Goal: Task Accomplishment & Management: Manage account settings

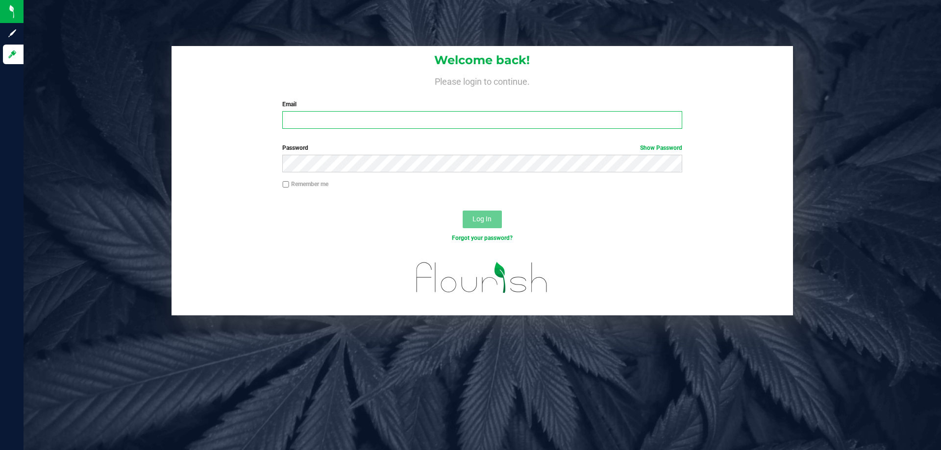
click at [319, 124] on input "Email" at bounding box center [481, 120] width 399 height 18
type input "cdoelle@liveparallel.com"
click at [462, 211] on button "Log In" at bounding box center [481, 220] width 39 height 18
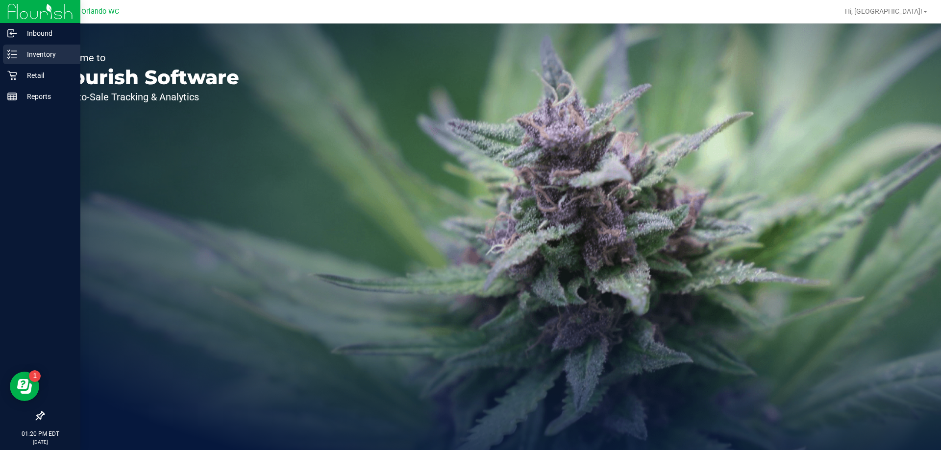
click at [10, 60] on div "Inventory" at bounding box center [41, 55] width 77 height 20
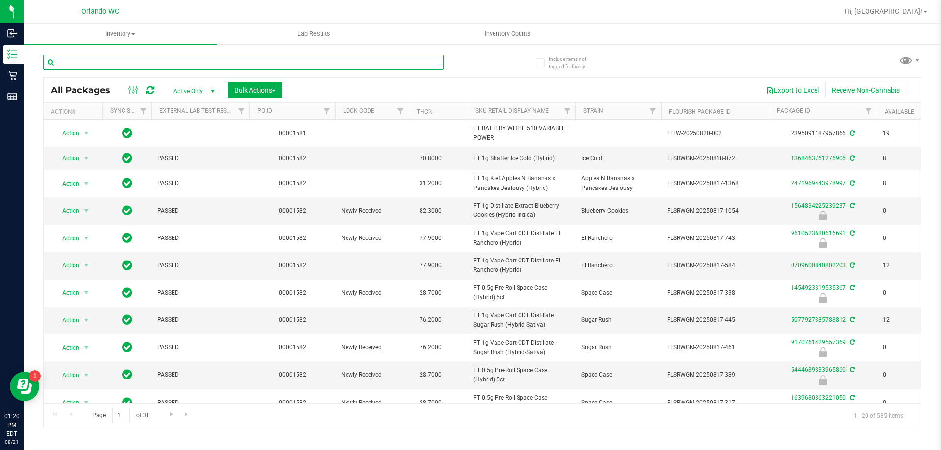
click at [338, 67] on input "text" at bounding box center [243, 62] width 400 height 15
click at [261, 64] on input "text" at bounding box center [243, 62] width 400 height 15
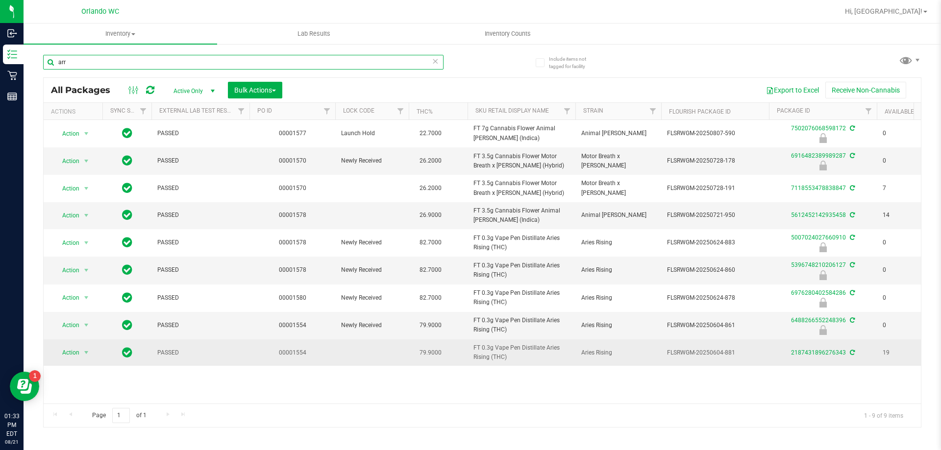
type input "arr"
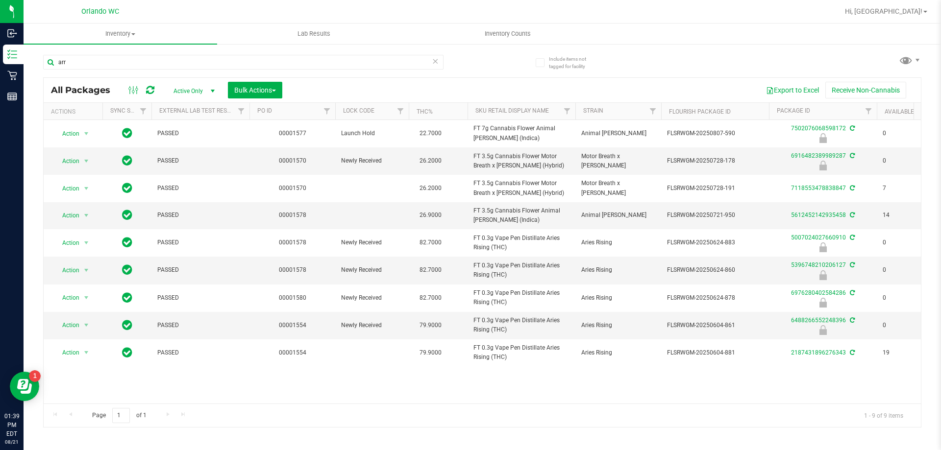
click at [434, 65] on icon at bounding box center [435, 61] width 7 height 12
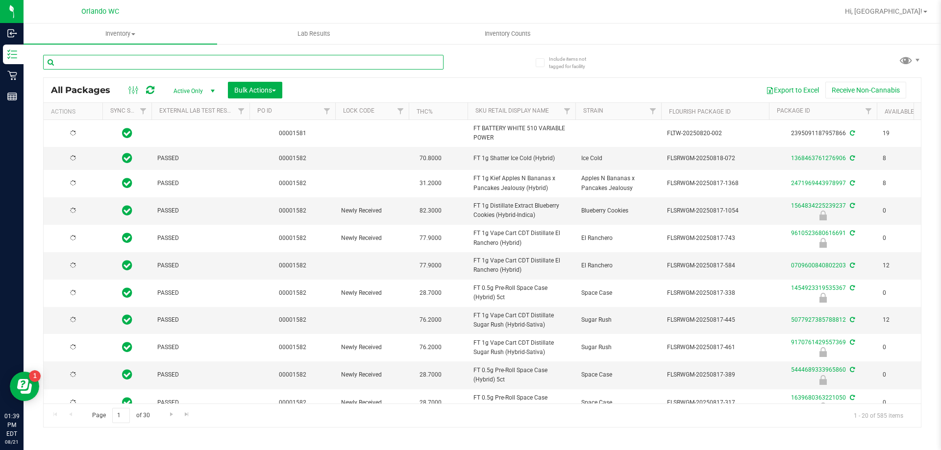
click at [369, 65] on input "text" at bounding box center [243, 62] width 400 height 15
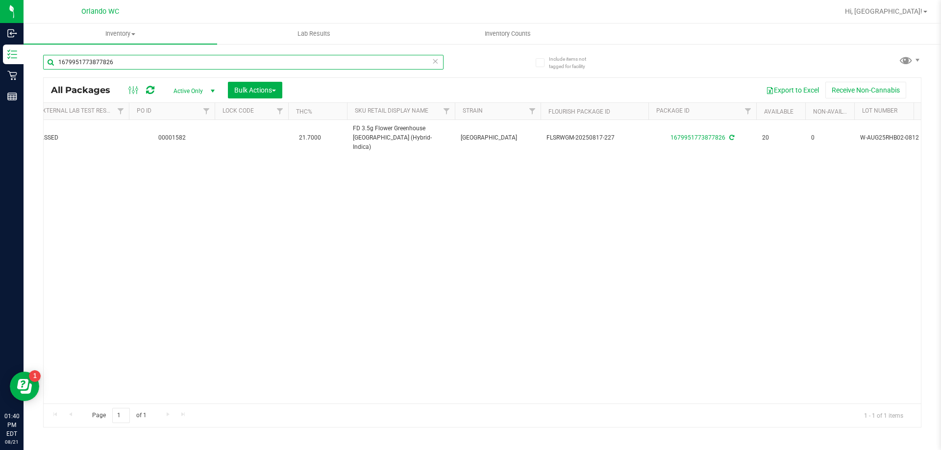
scroll to position [0, 129]
click at [922, 353] on div "Inventory All packages All inventory Waste log Create inventory Lab Results Inv…" at bounding box center [482, 237] width 917 height 427
click at [884, 199] on div "Action Action Create package Edit attributes Global inventory Locate package Lo…" at bounding box center [482, 262] width 877 height 284
click at [130, 61] on input "1679951773877826" at bounding box center [243, 62] width 400 height 15
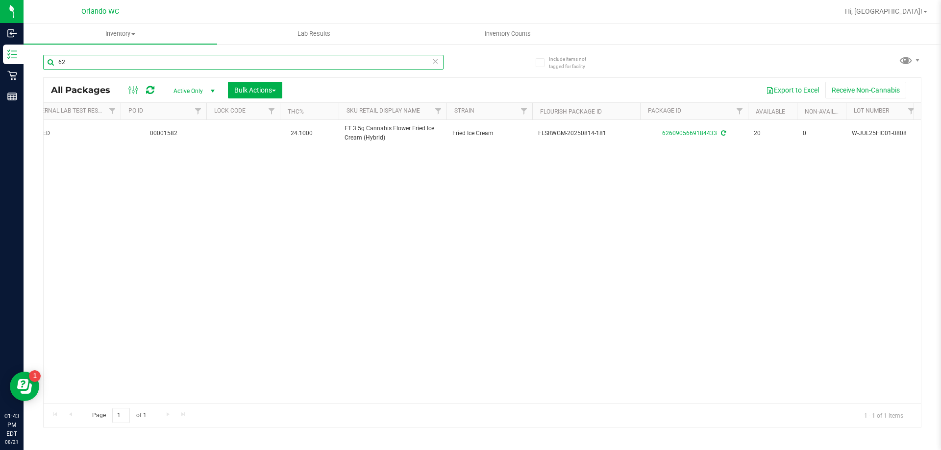
type input "6"
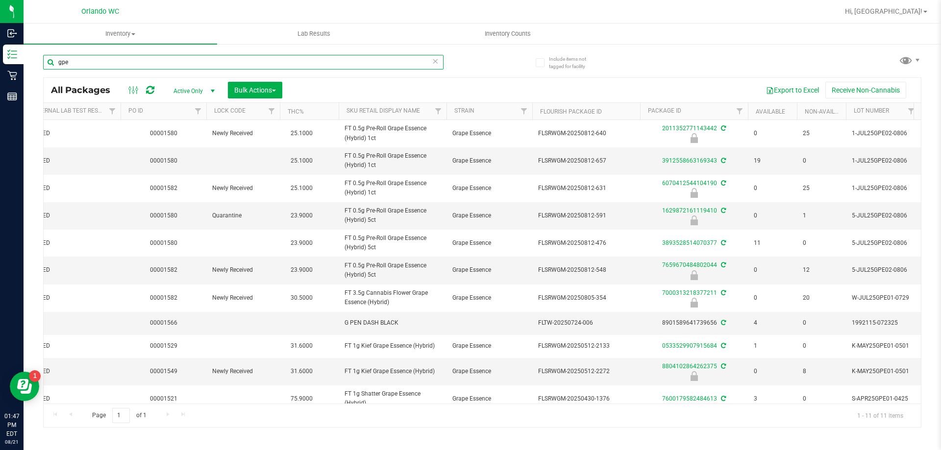
click at [264, 56] on input "gpe" at bounding box center [243, 62] width 400 height 15
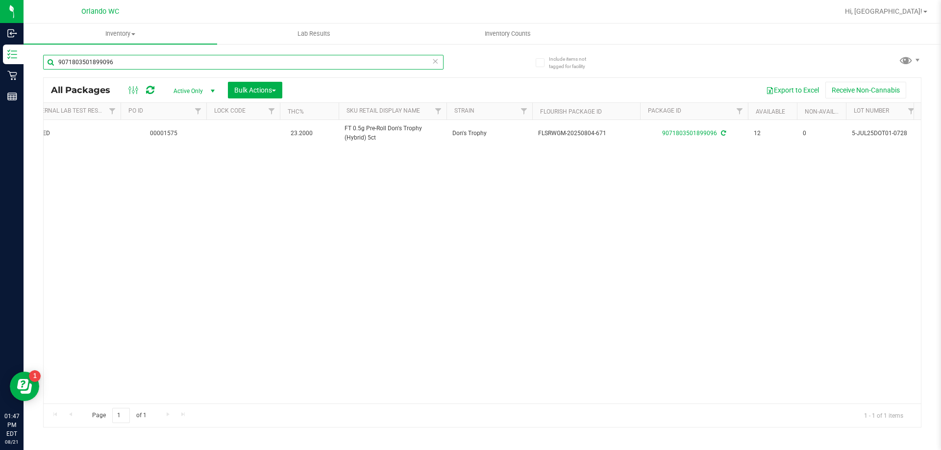
type input "9071803501899096"
click at [84, 308] on div "Action Action Create package Edit attributes Global inventory Locate package Lo…" at bounding box center [482, 262] width 877 height 284
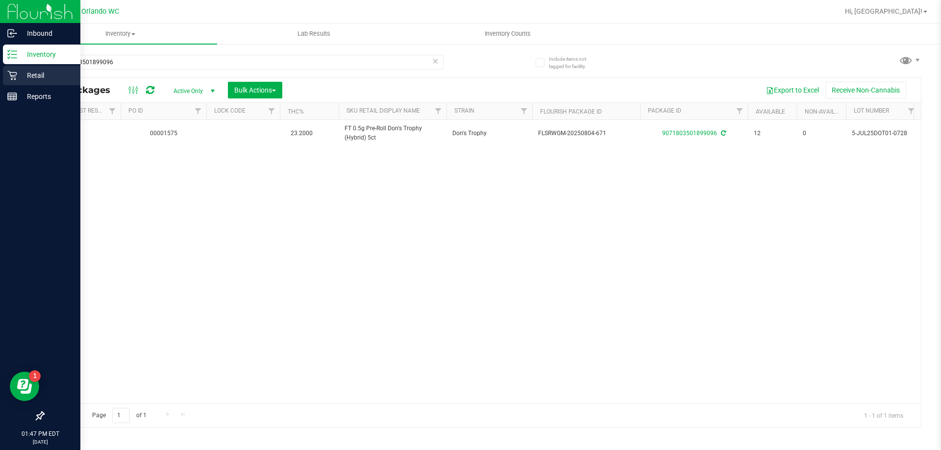
click at [15, 77] on icon at bounding box center [11, 75] width 9 height 9
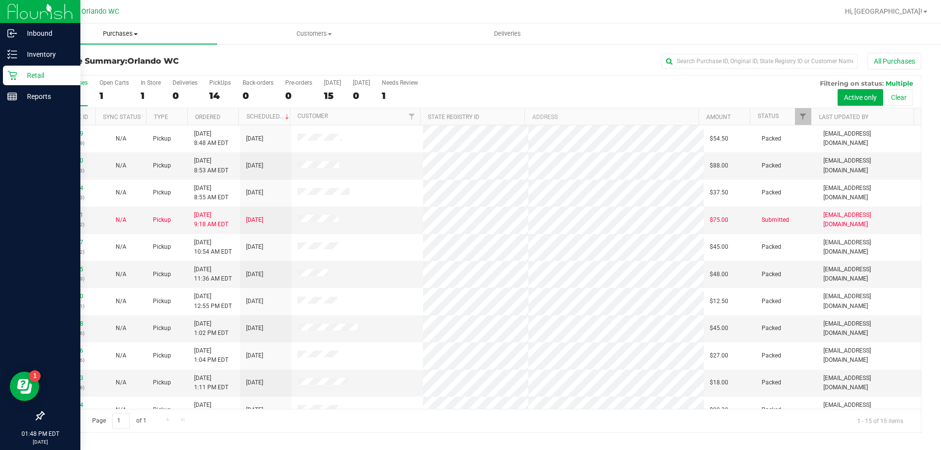
click at [123, 33] on span "Purchases" at bounding box center [120, 33] width 193 height 9
click at [63, 72] on span "Fulfillment" at bounding box center [54, 71] width 61 height 8
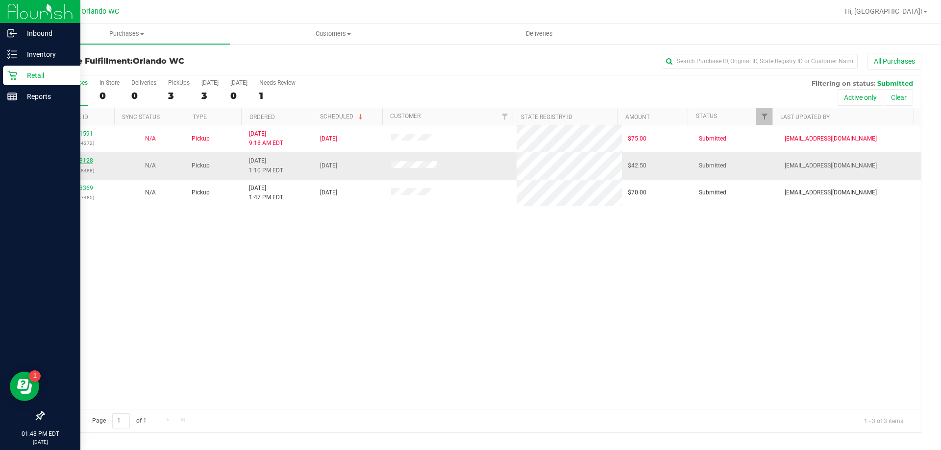
click at [70, 159] on link "11823128" at bounding box center [79, 160] width 27 height 7
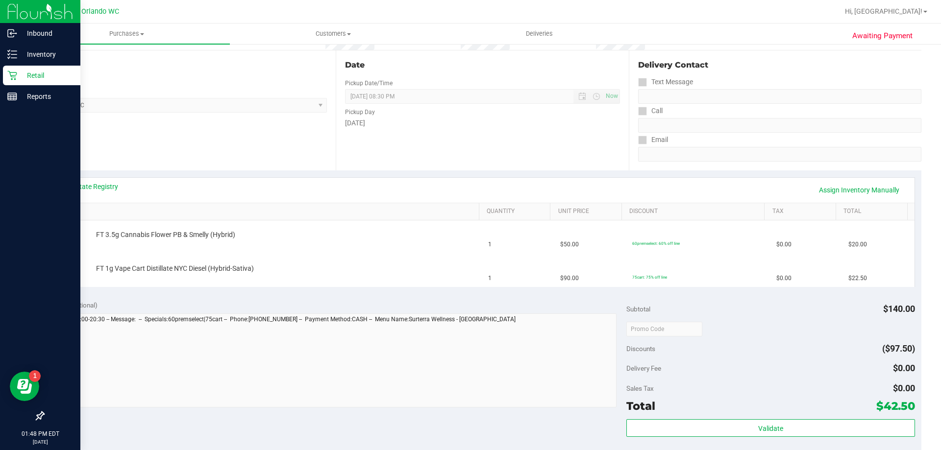
scroll to position [98, 0]
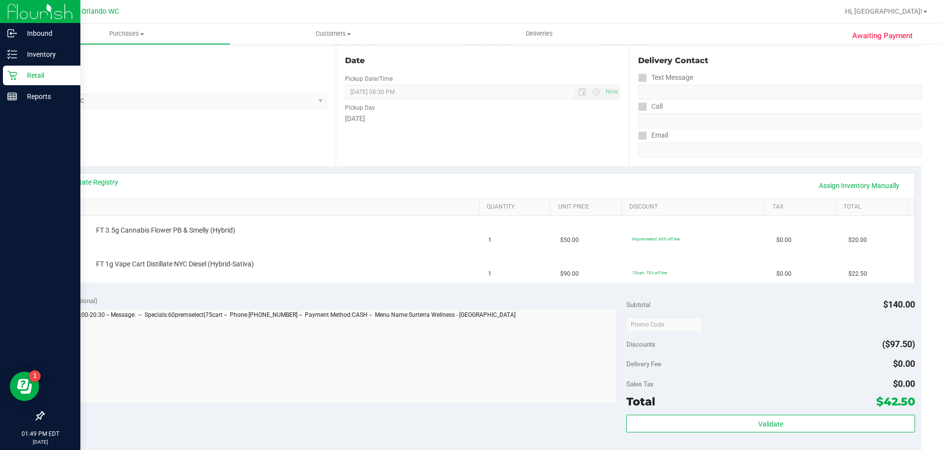
click at [927, 375] on div "Awaiting Payment Back Edit Purchase Cancel Purchase View Profile # 11823128 Bio…" at bounding box center [482, 329] width 917 height 768
click at [90, 180] on link "View State Registry" at bounding box center [88, 182] width 59 height 10
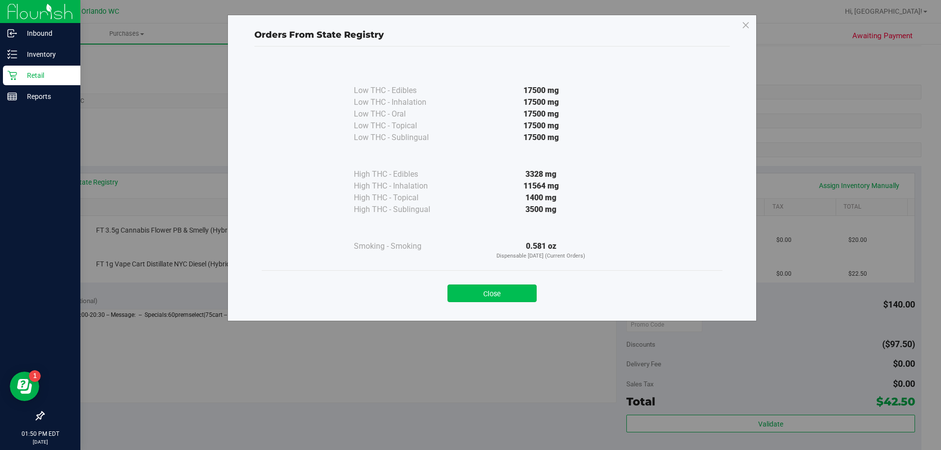
click at [485, 294] on button "Close" at bounding box center [491, 294] width 89 height 18
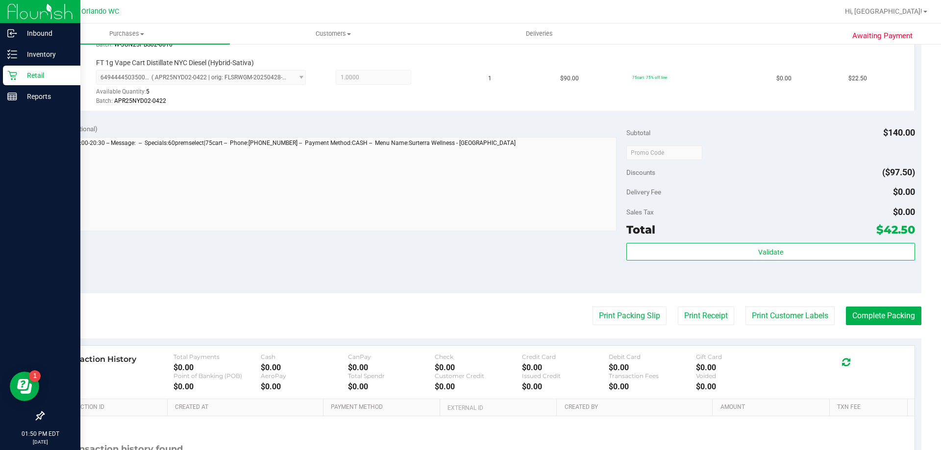
scroll to position [314, 0]
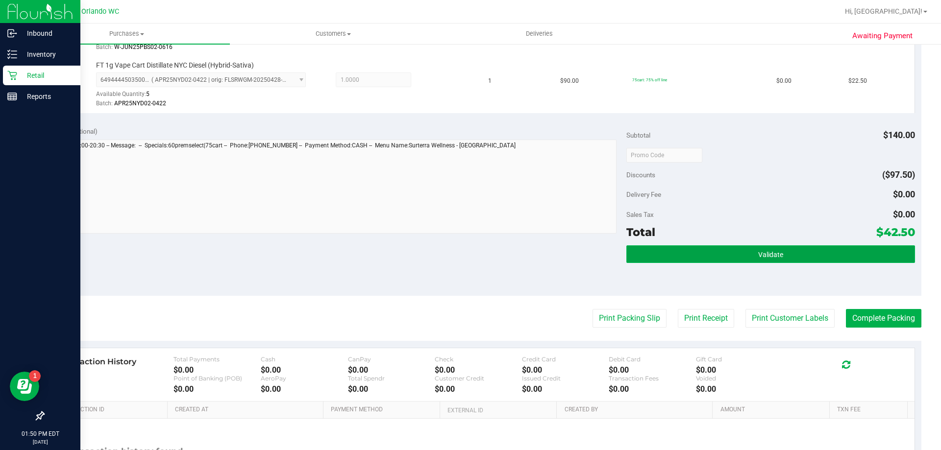
click at [772, 260] on button "Validate" at bounding box center [770, 254] width 288 height 18
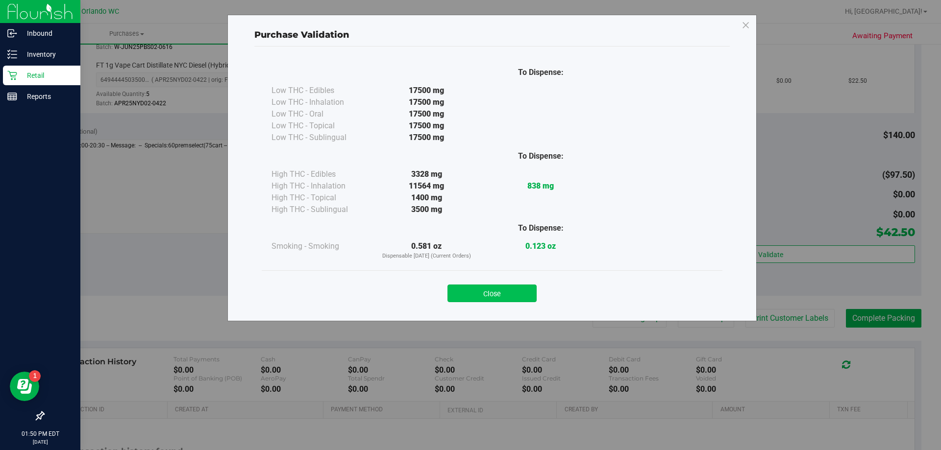
click at [496, 287] on button "Close" at bounding box center [491, 294] width 89 height 18
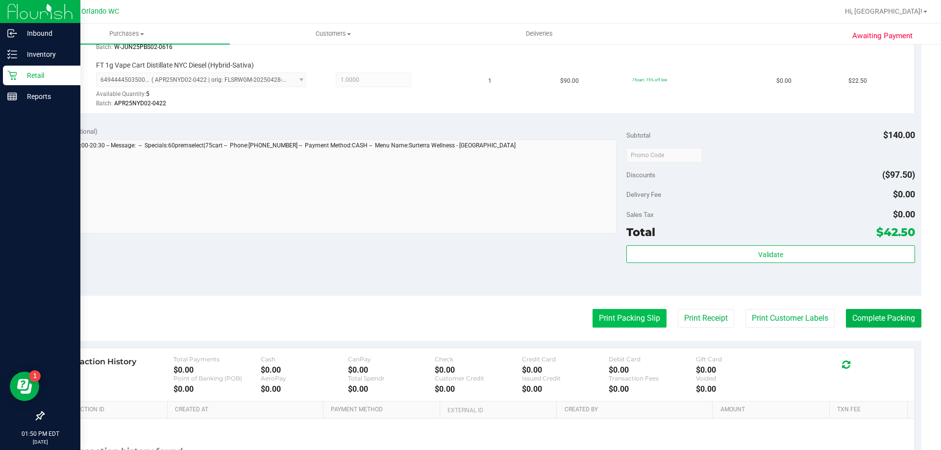
click at [619, 315] on button "Print Packing Slip" at bounding box center [629, 318] width 74 height 19
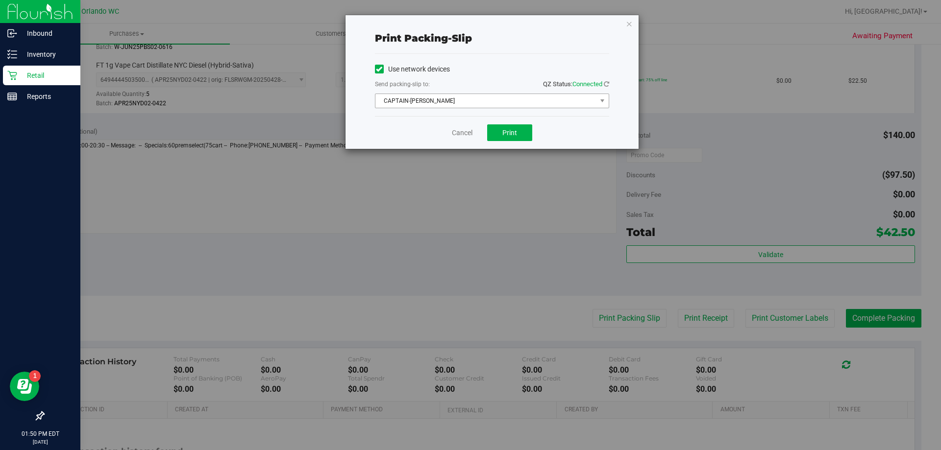
click at [459, 97] on span "CAPTAIN-[PERSON_NAME]" at bounding box center [485, 101] width 221 height 14
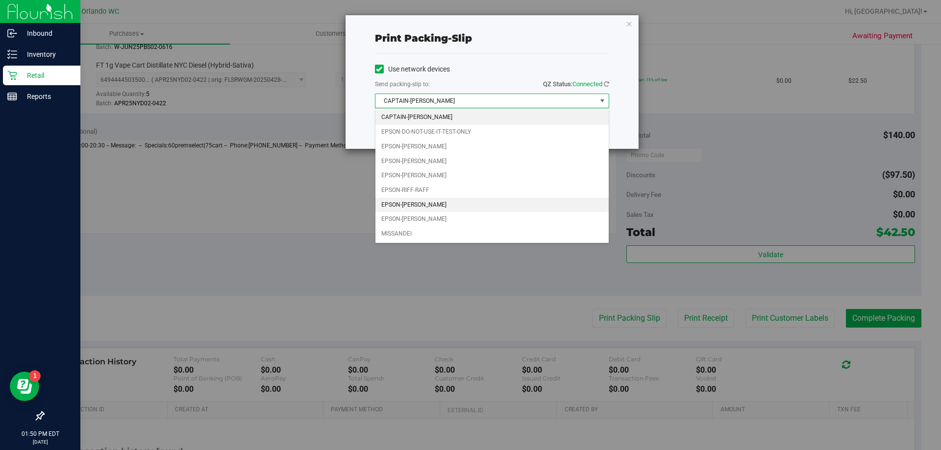
click at [436, 206] on li "EPSON-[PERSON_NAME]" at bounding box center [491, 205] width 233 height 15
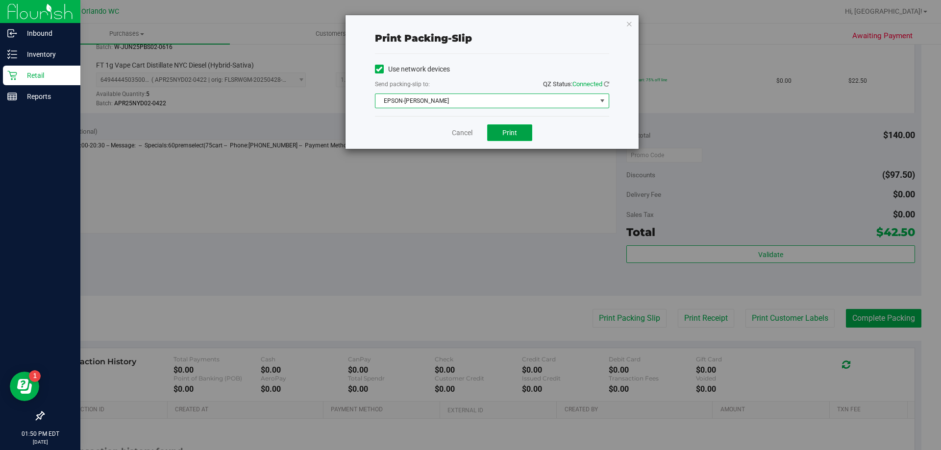
click at [515, 132] on span "Print" at bounding box center [509, 133] width 15 height 8
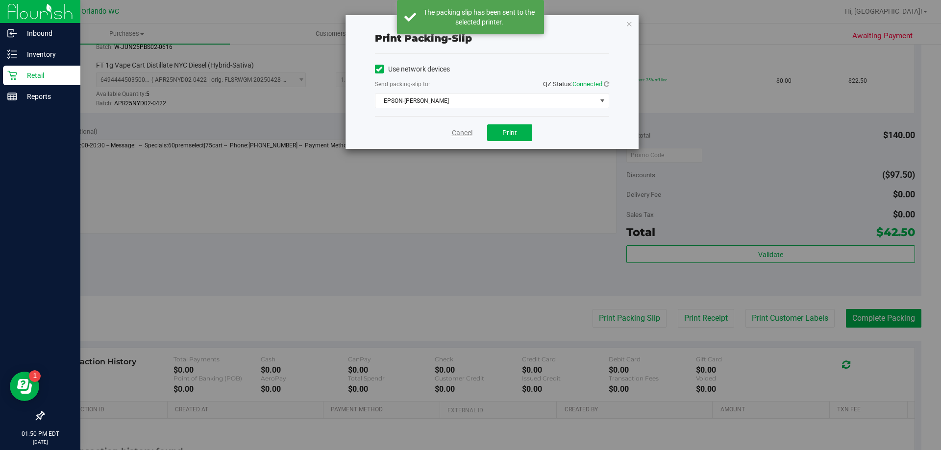
click at [460, 134] on link "Cancel" at bounding box center [462, 133] width 21 height 10
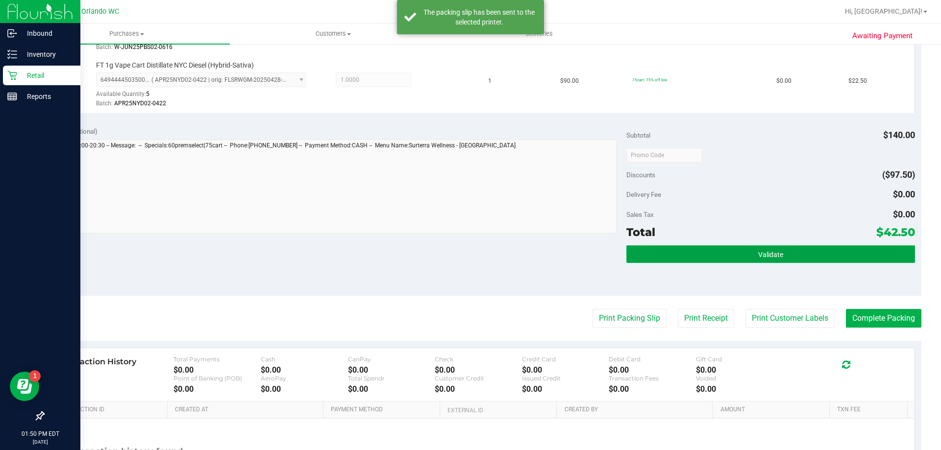
click at [768, 256] on span "Validate" at bounding box center [770, 255] width 25 height 8
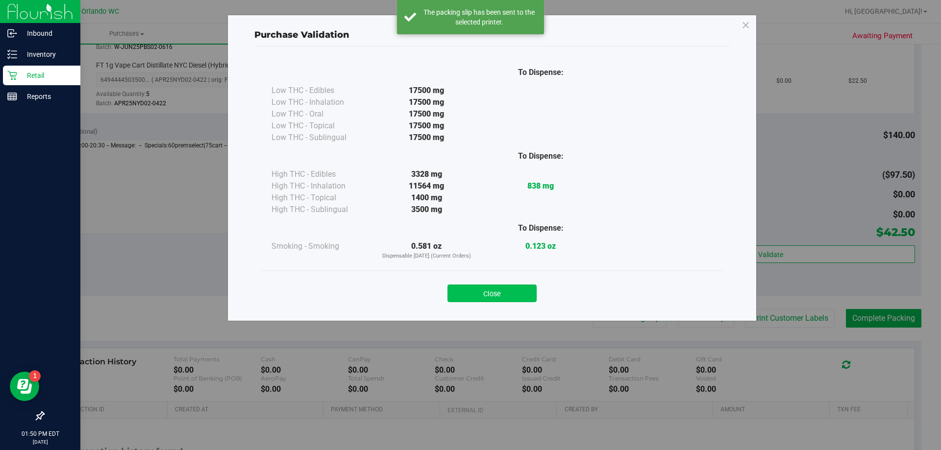
click at [496, 286] on button "Close" at bounding box center [491, 294] width 89 height 18
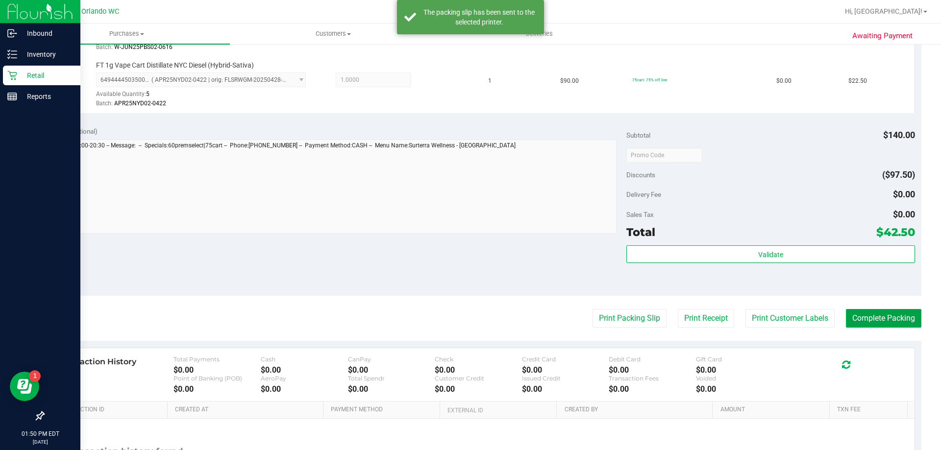
click at [867, 310] on button "Complete Packing" at bounding box center [883, 318] width 75 height 19
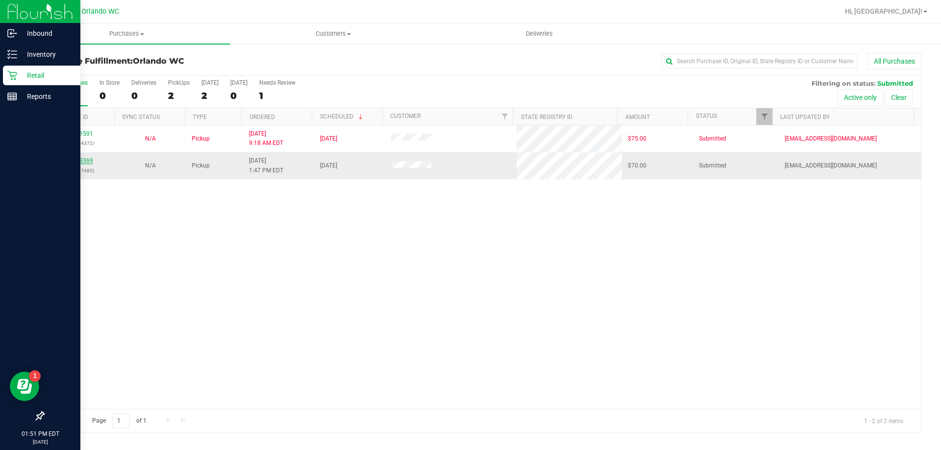
click at [73, 161] on link "11823369" at bounding box center [79, 160] width 27 height 7
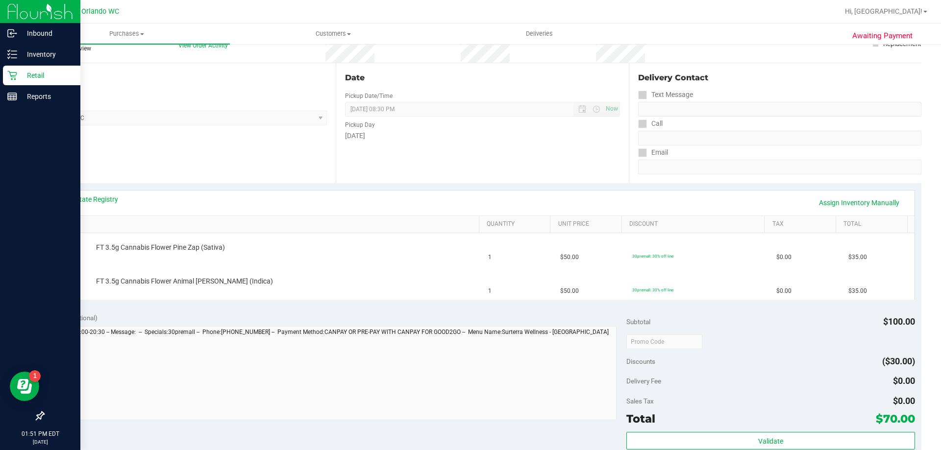
scroll to position [83, 0]
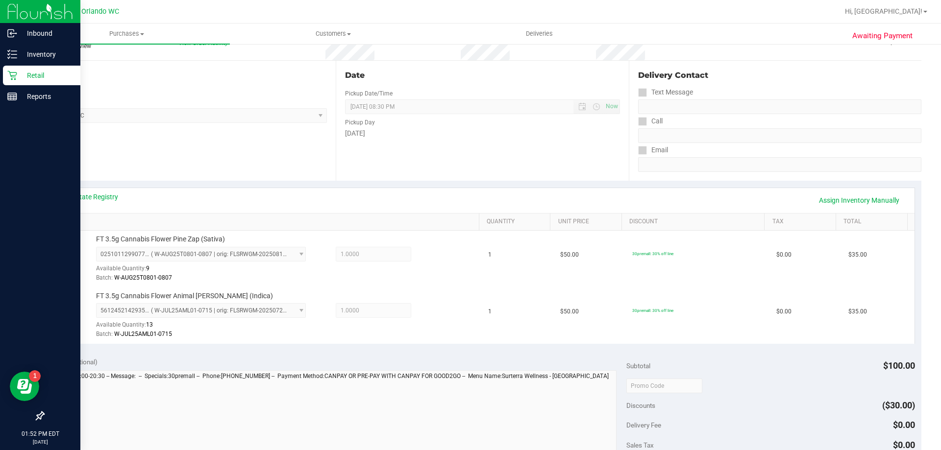
click at [926, 284] on div "Awaiting Payment Back Edit Purchase Cancel Purchase View Profile # 11823369 Bio…" at bounding box center [482, 367] width 917 height 815
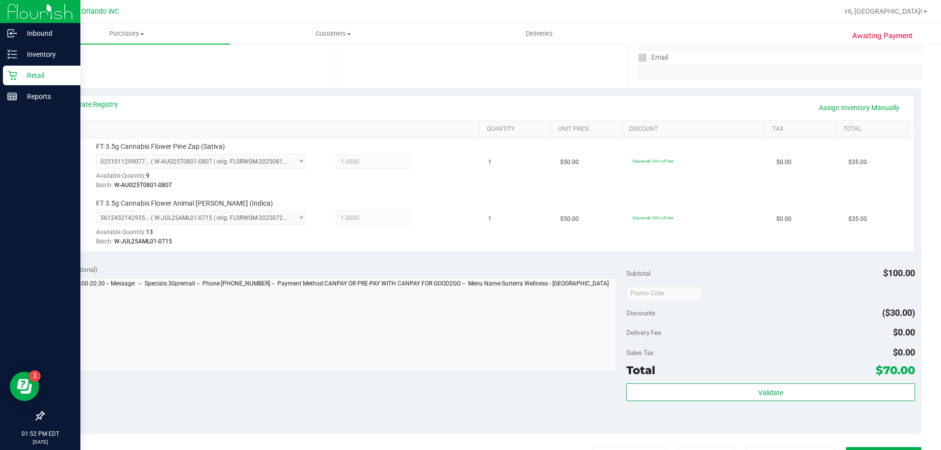
scroll to position [279, 0]
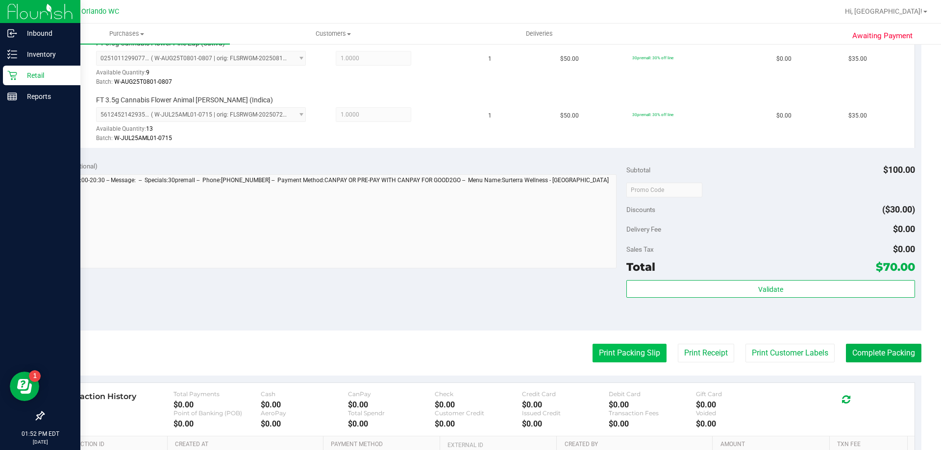
click at [600, 349] on button "Print Packing Slip" at bounding box center [629, 353] width 74 height 19
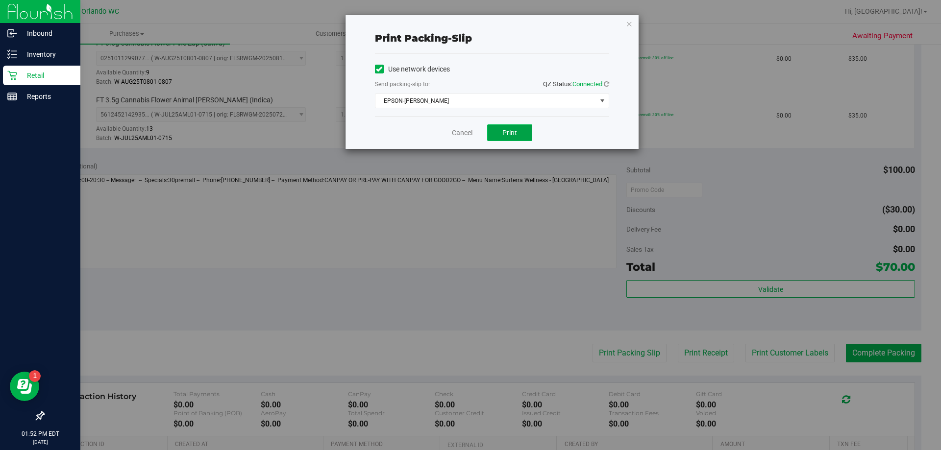
click at [493, 134] on button "Print" at bounding box center [509, 132] width 45 height 17
click at [459, 130] on link "Cancel" at bounding box center [462, 133] width 21 height 10
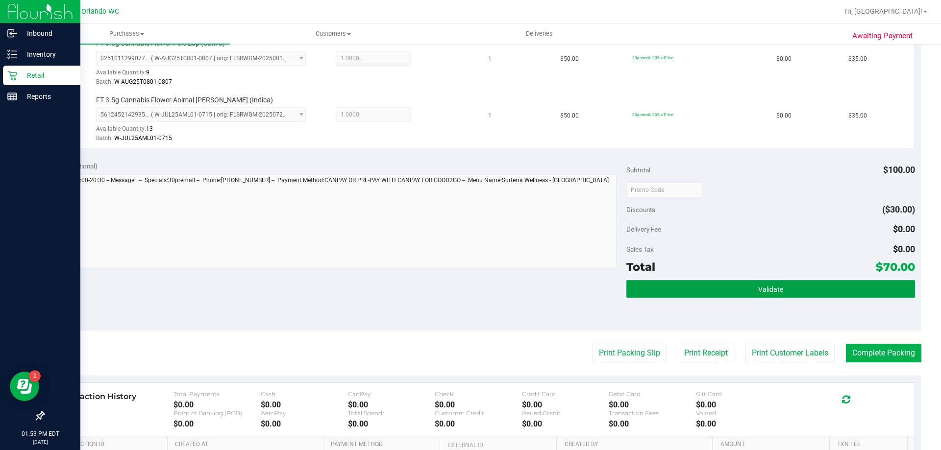
click at [774, 292] on span "Validate" at bounding box center [770, 290] width 25 height 8
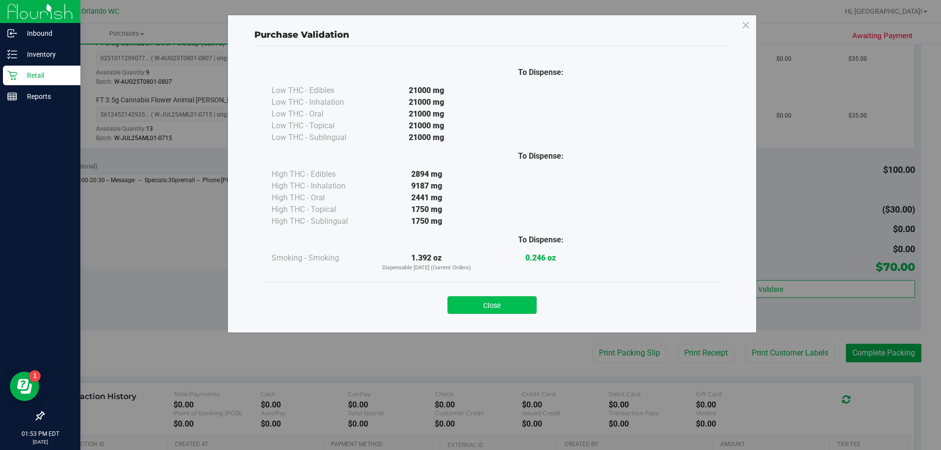
click at [510, 303] on button "Close" at bounding box center [491, 305] width 89 height 18
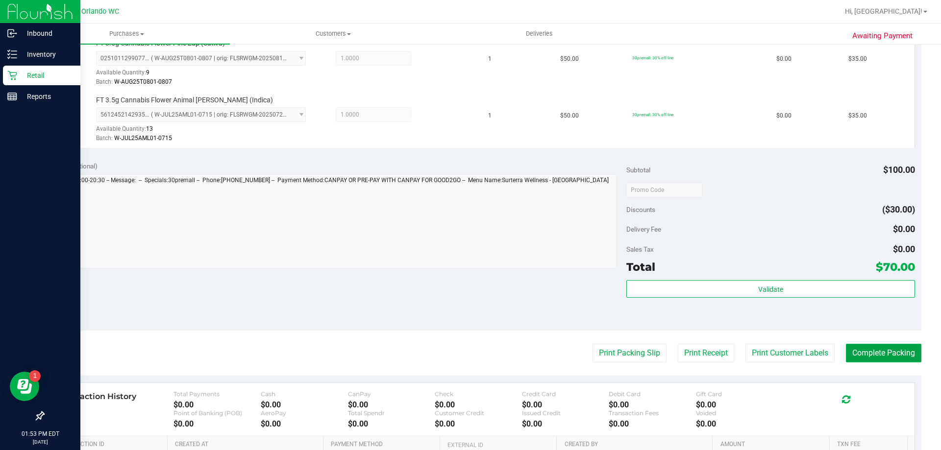
click at [895, 354] on button "Complete Packing" at bounding box center [883, 353] width 75 height 19
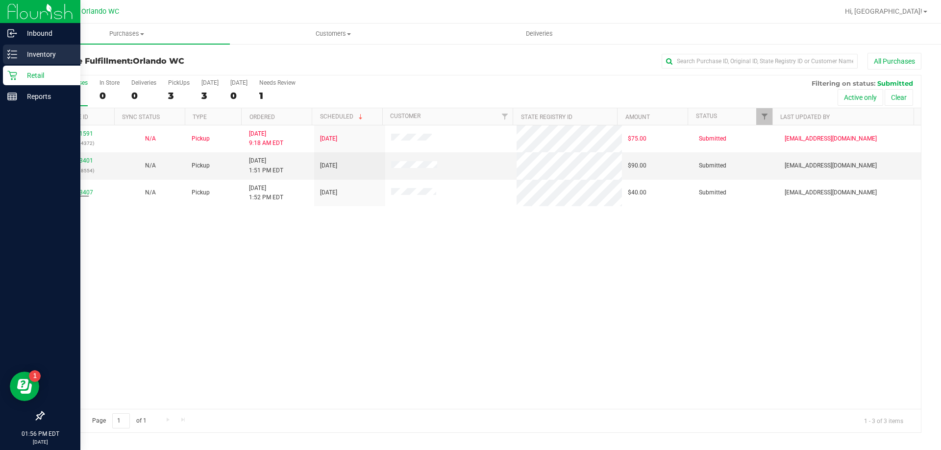
click at [12, 56] on icon at bounding box center [12, 54] width 10 height 10
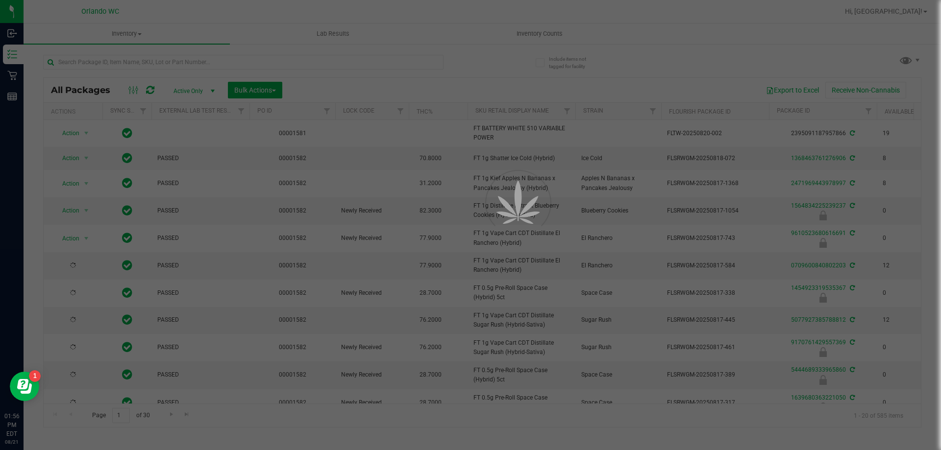
click at [171, 62] on div at bounding box center [470, 225] width 941 height 450
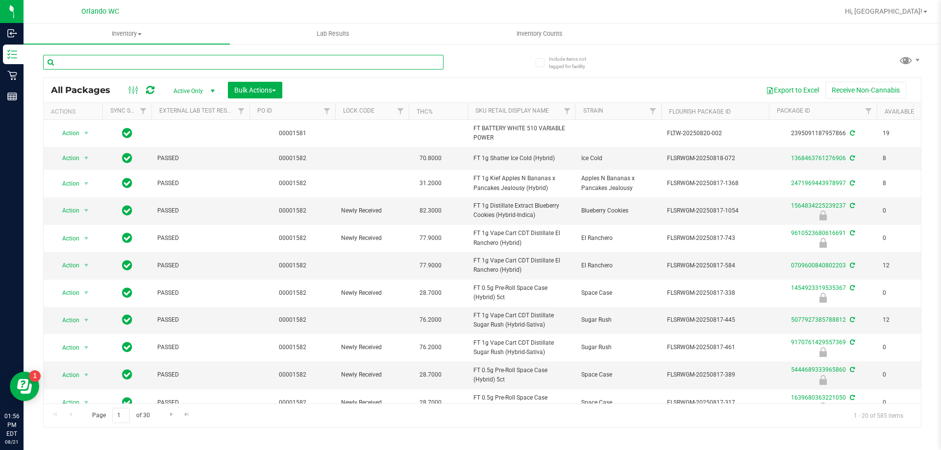
click at [171, 62] on input "text" at bounding box center [243, 62] width 400 height 15
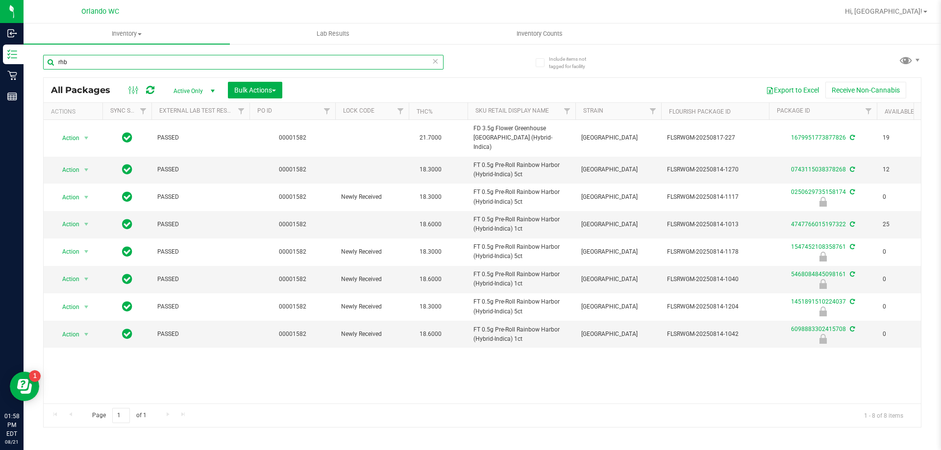
click at [84, 63] on input "rhb" at bounding box center [243, 62] width 400 height 15
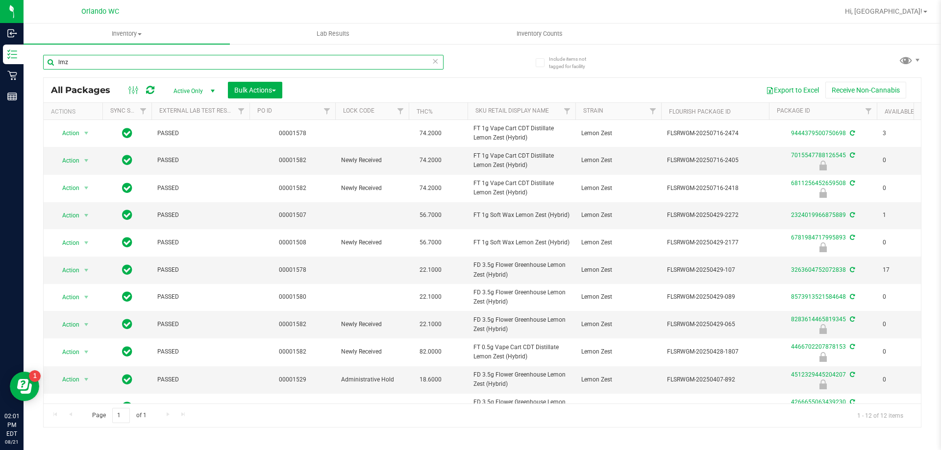
click at [430, 62] on input "lmz" at bounding box center [243, 62] width 400 height 15
type input "l"
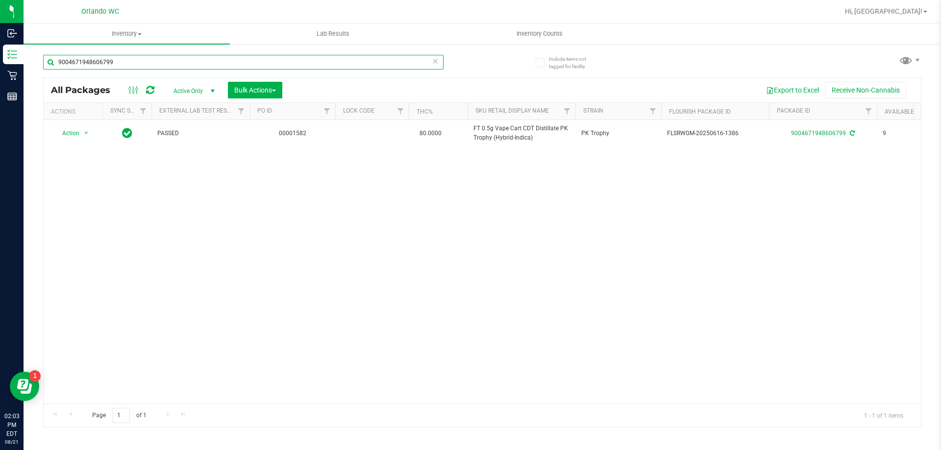
type input "9004671948606799"
click at [432, 63] on icon at bounding box center [435, 61] width 7 height 12
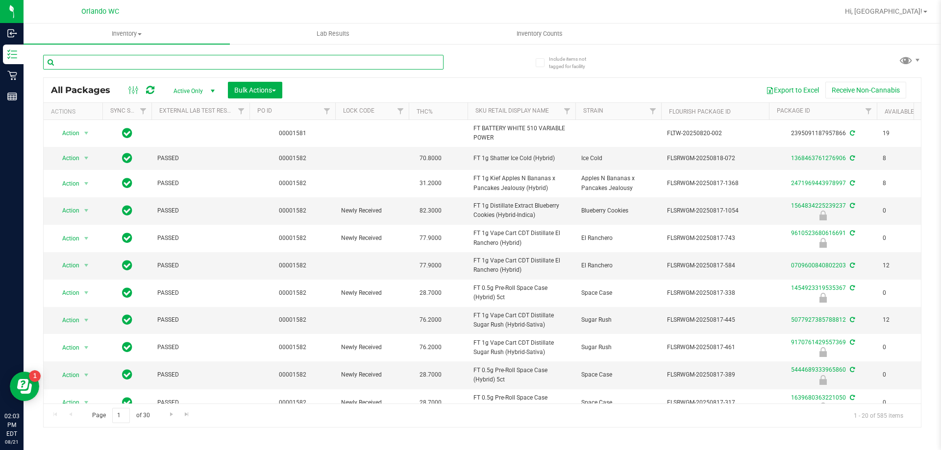
click at [346, 62] on input "text" at bounding box center [243, 62] width 400 height 15
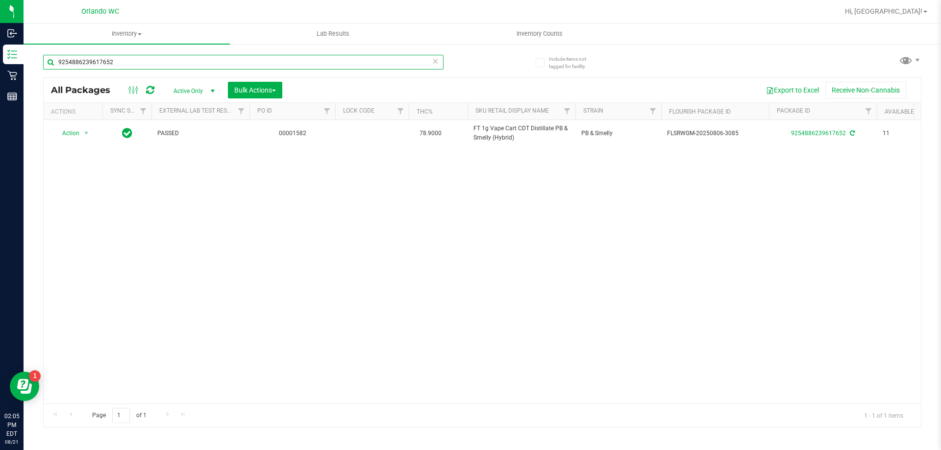
type input "9254886239617652"
click at [435, 63] on icon at bounding box center [435, 61] width 7 height 12
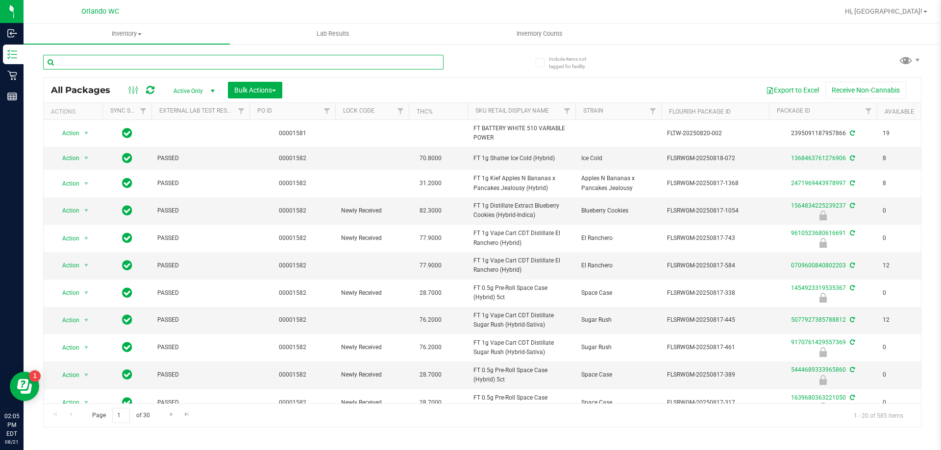
click at [300, 59] on input "text" at bounding box center [243, 62] width 400 height 15
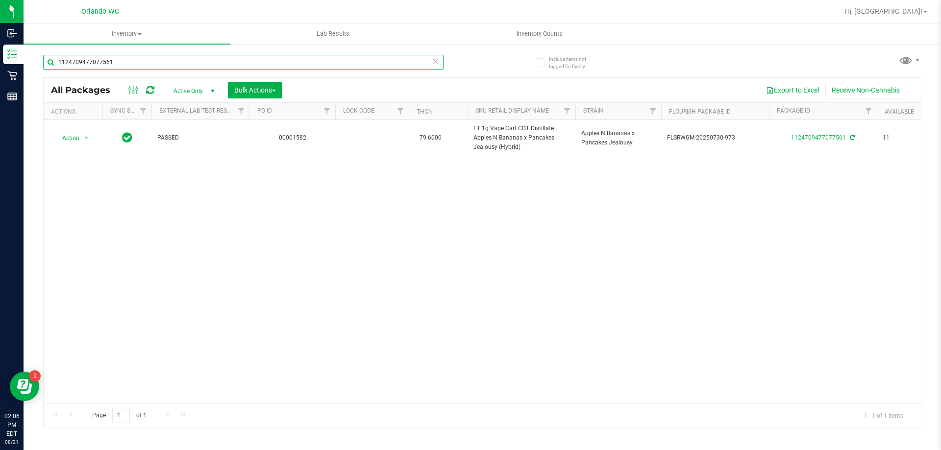
type input "1124709477077561"
click at [435, 64] on icon at bounding box center [435, 61] width 7 height 12
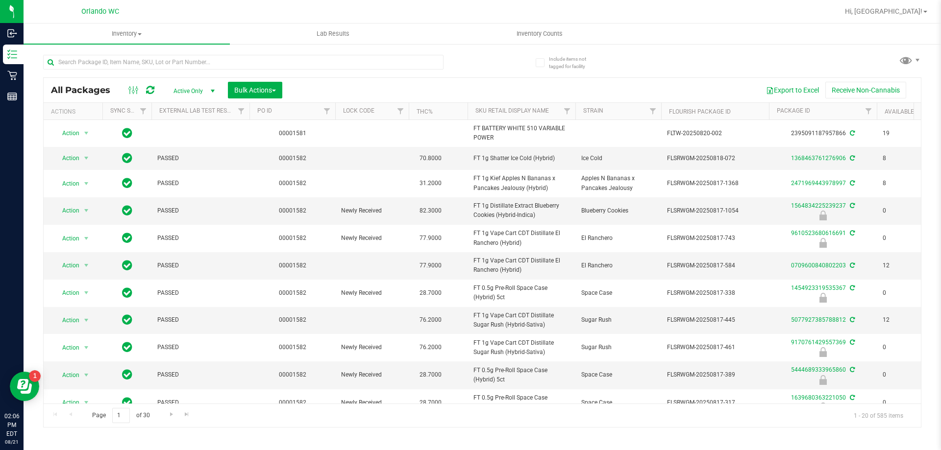
click at [924, 309] on div "Include items not tagged for facility All Packages Active Only Active Only Lab …" at bounding box center [482, 192] width 917 height 299
click at [332, 61] on input "text" at bounding box center [243, 62] width 400 height 15
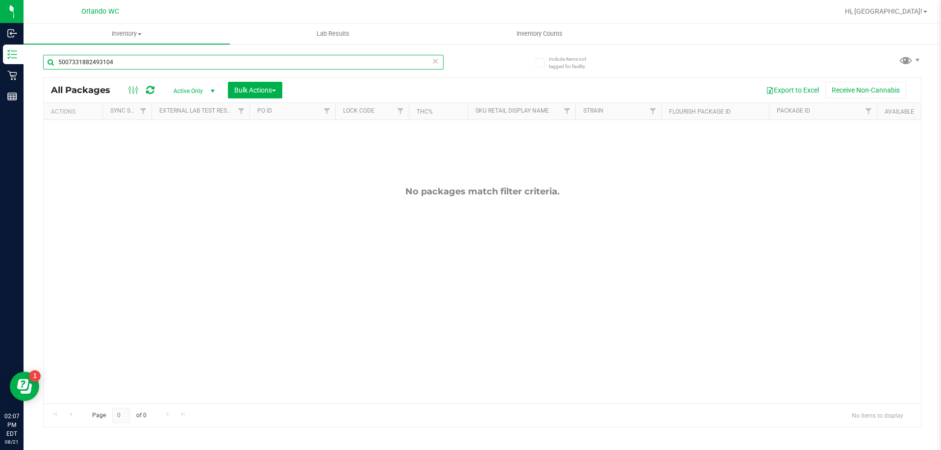
type input "5007331882493104"
click at [436, 61] on icon at bounding box center [435, 61] width 7 height 12
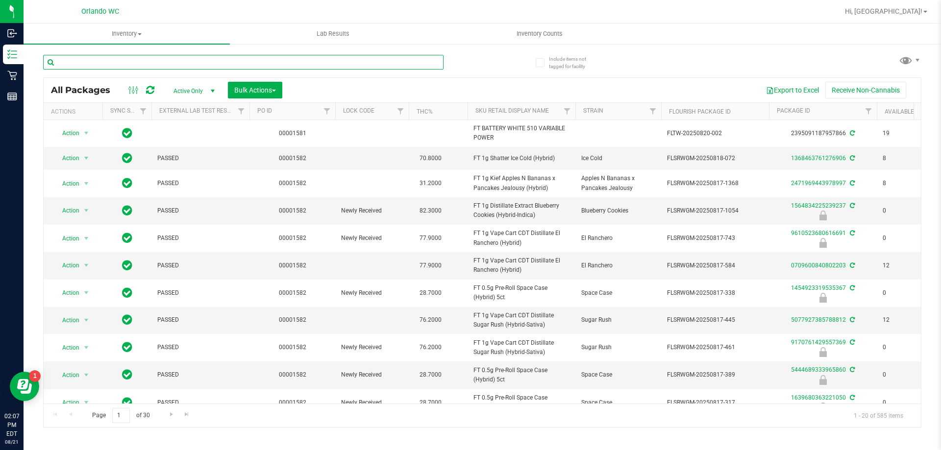
click at [349, 64] on input "text" at bounding box center [243, 62] width 400 height 15
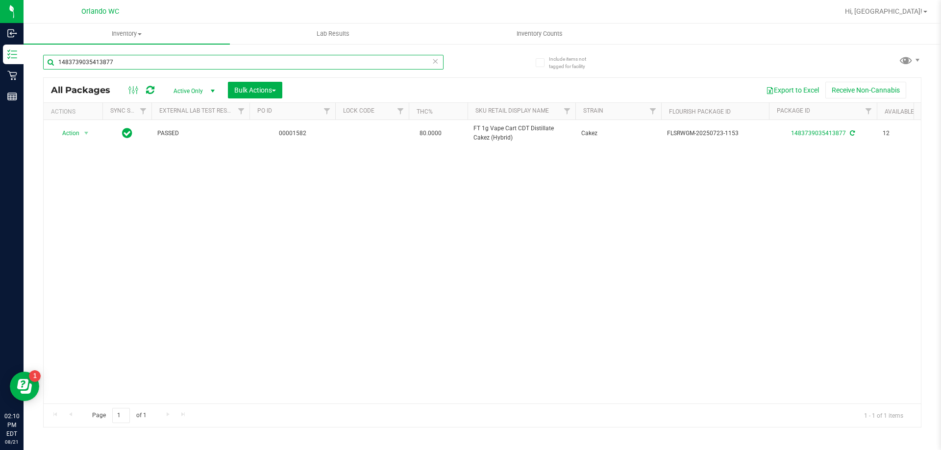
type input "1483739035413877"
click at [437, 61] on icon at bounding box center [435, 61] width 7 height 12
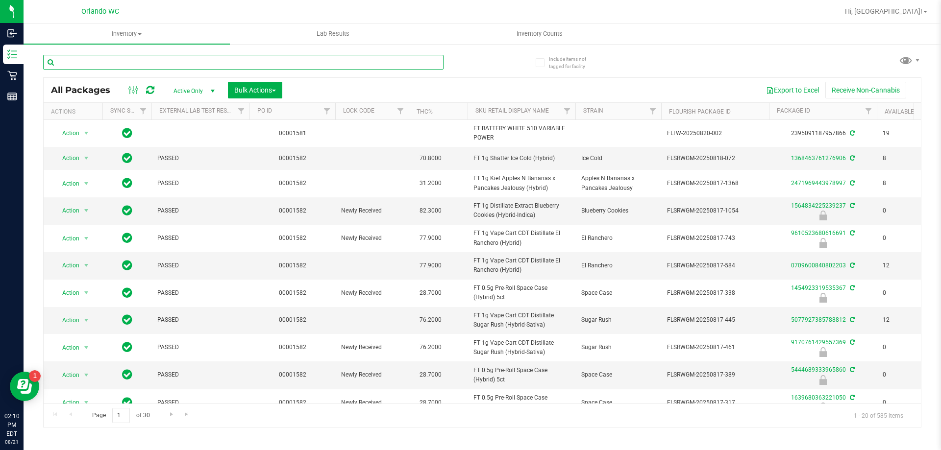
click at [333, 62] on input "text" at bounding box center [243, 62] width 400 height 15
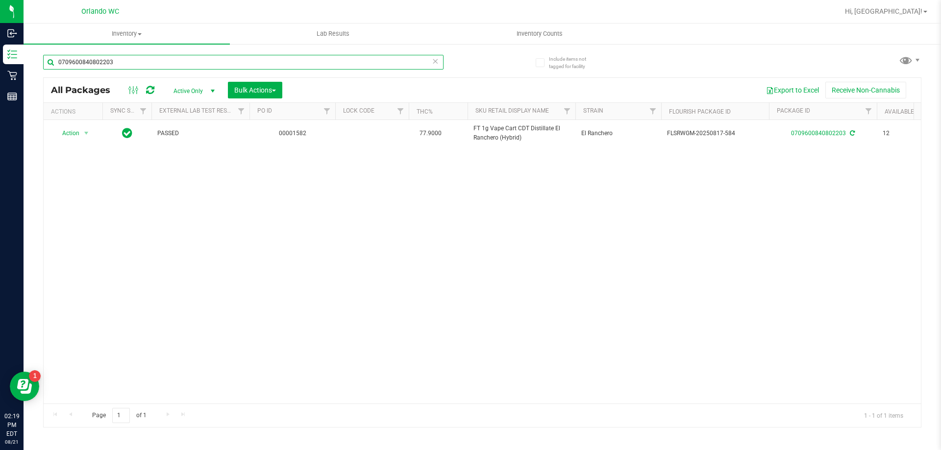
type input "0709600840802203"
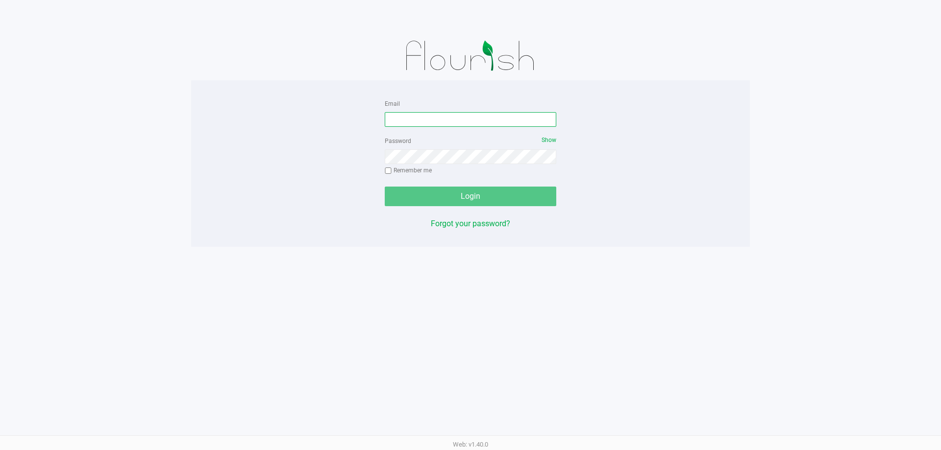
click at [413, 119] on input "Email" at bounding box center [470, 119] width 171 height 15
type input "cdoelle@liveparallel.com"
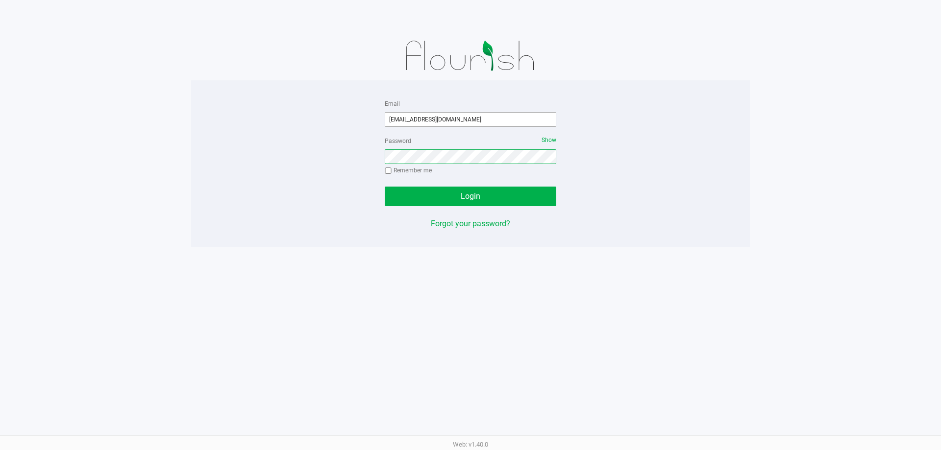
click at [385, 187] on button "Login" at bounding box center [470, 197] width 171 height 20
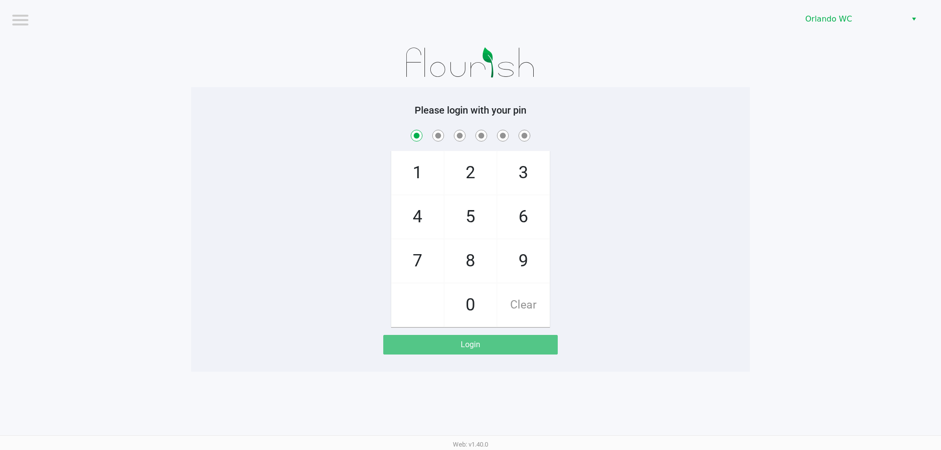
checkbox input "true"
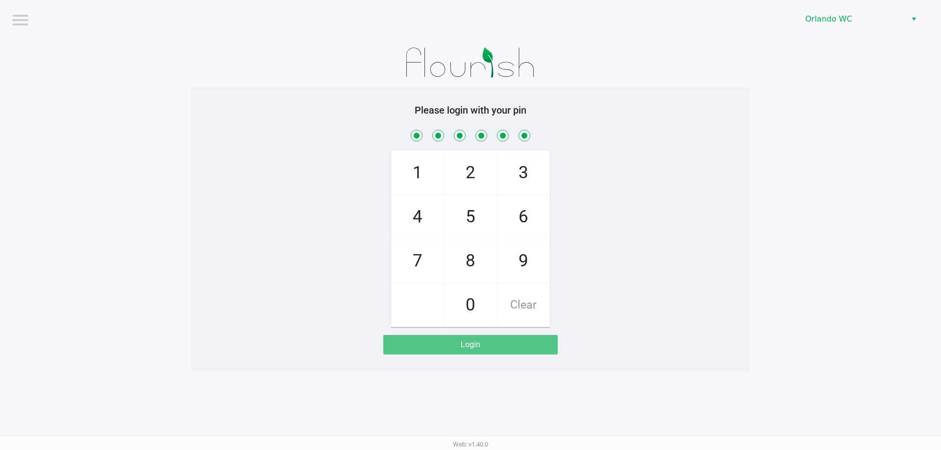
checkbox input "true"
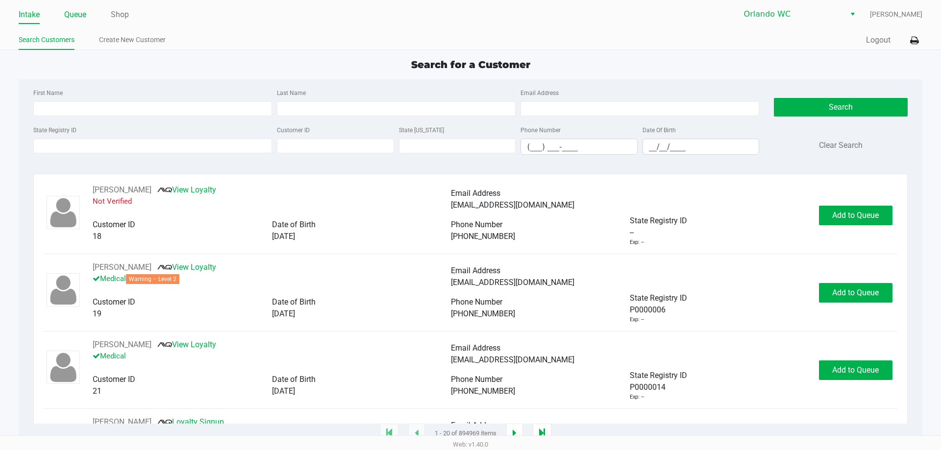
click at [86, 18] on link "Queue" at bounding box center [75, 15] width 22 height 14
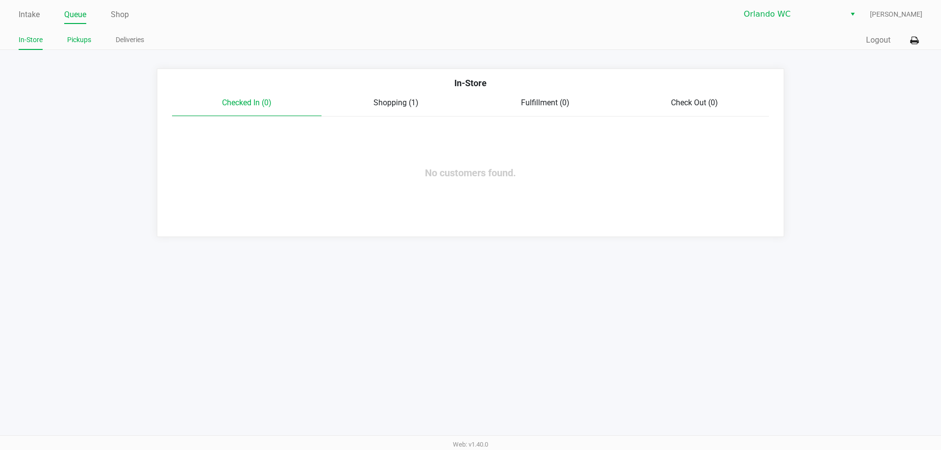
click at [73, 37] on link "Pickups" at bounding box center [79, 40] width 24 height 12
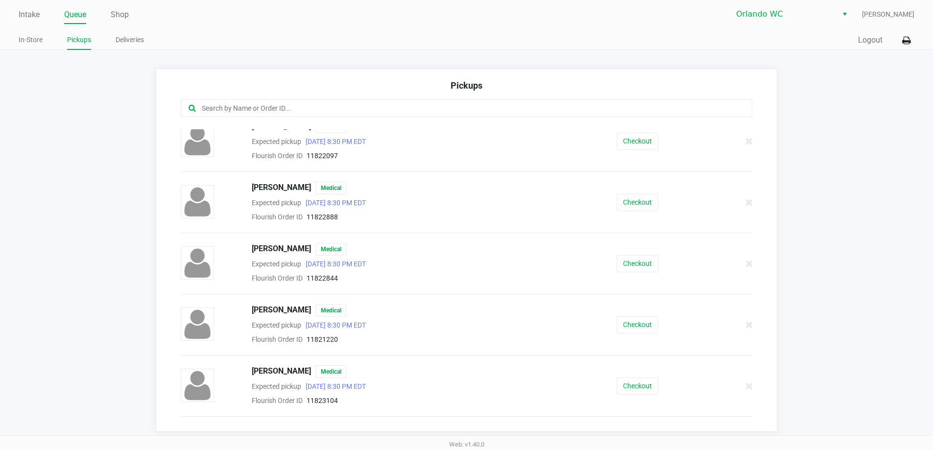
scroll to position [196, 0]
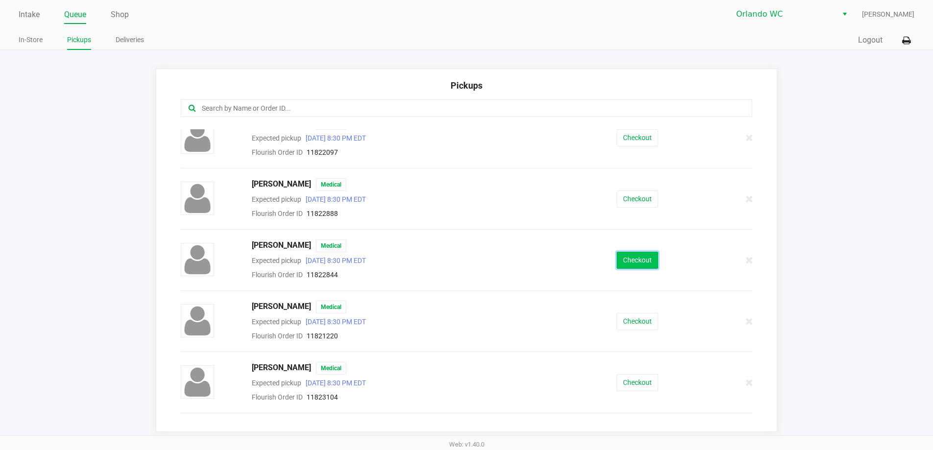
click at [627, 253] on button "Checkout" at bounding box center [638, 260] width 42 height 17
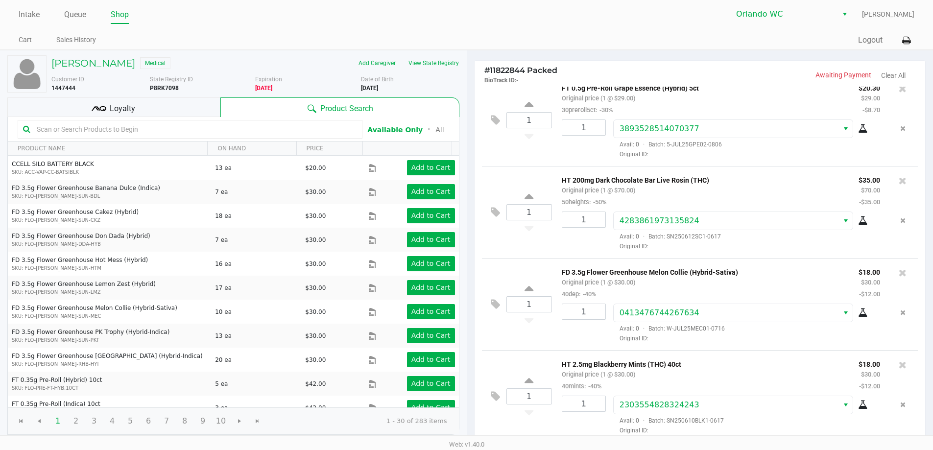
click at [163, 115] on div "Loyalty" at bounding box center [113, 107] width 213 height 20
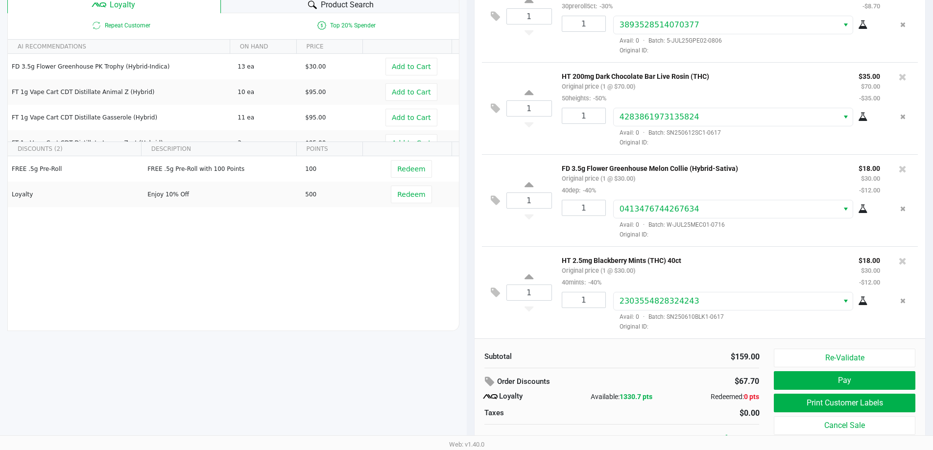
scroll to position [112, 0]
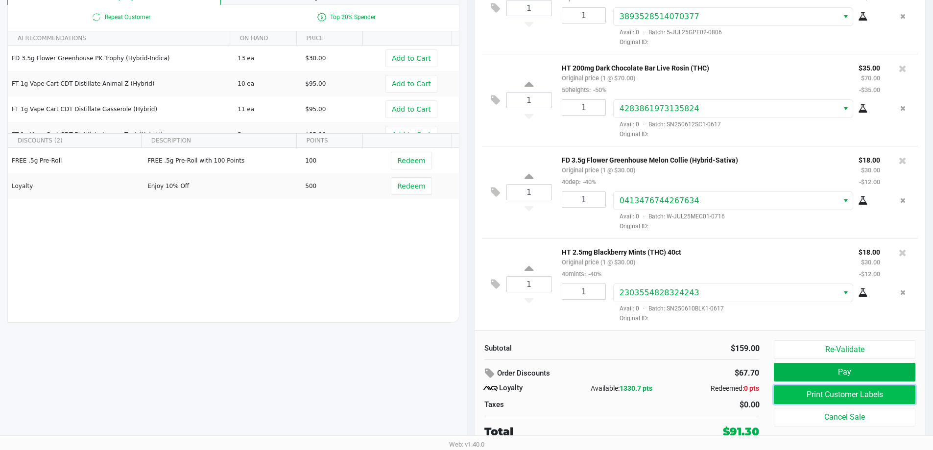
click at [830, 397] on button "Print Customer Labels" at bounding box center [844, 395] width 141 height 19
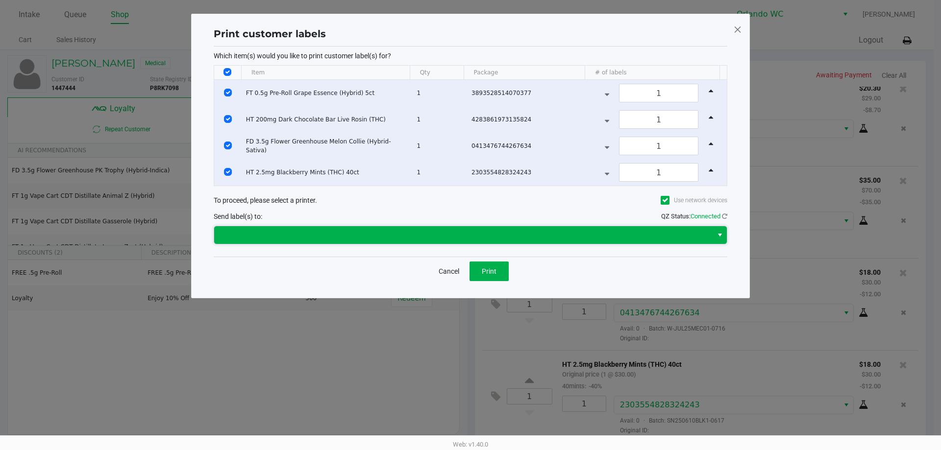
click at [440, 237] on span at bounding box center [463, 235] width 486 height 12
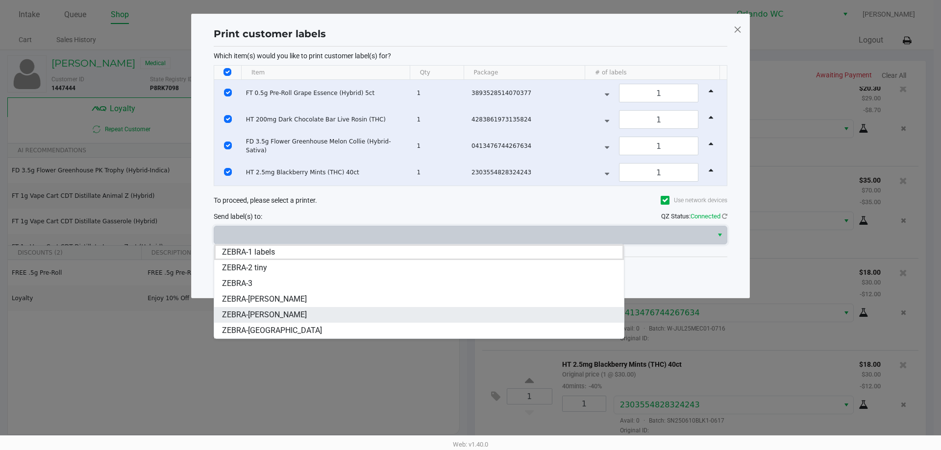
click at [280, 317] on span "ZEBRA-RODNEY-ATKINS" at bounding box center [264, 315] width 85 height 12
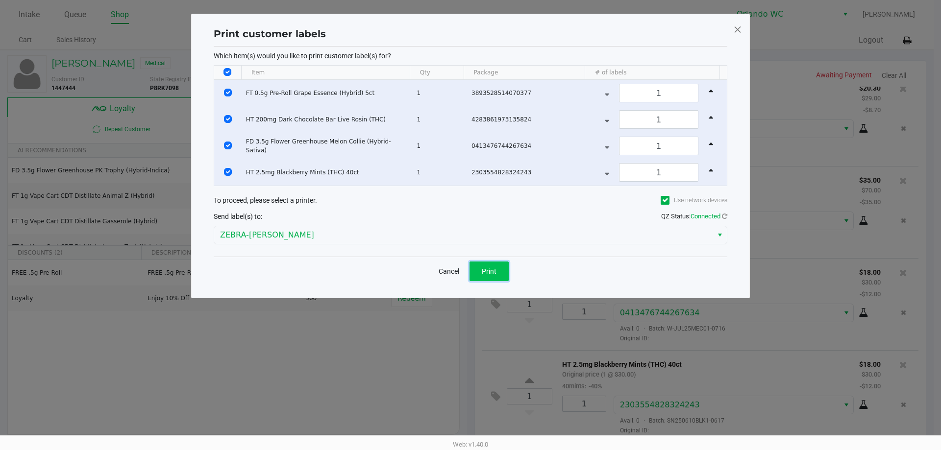
click at [494, 275] on button "Print" at bounding box center [488, 272] width 39 height 20
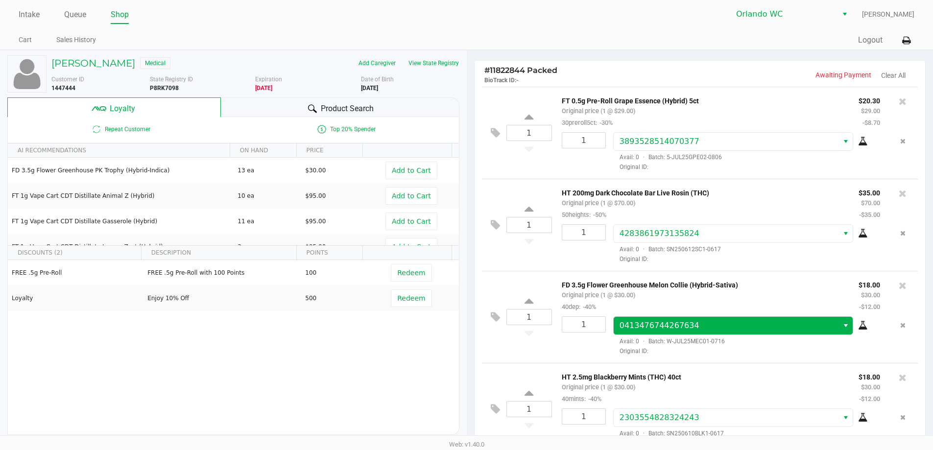
scroll to position [112, 0]
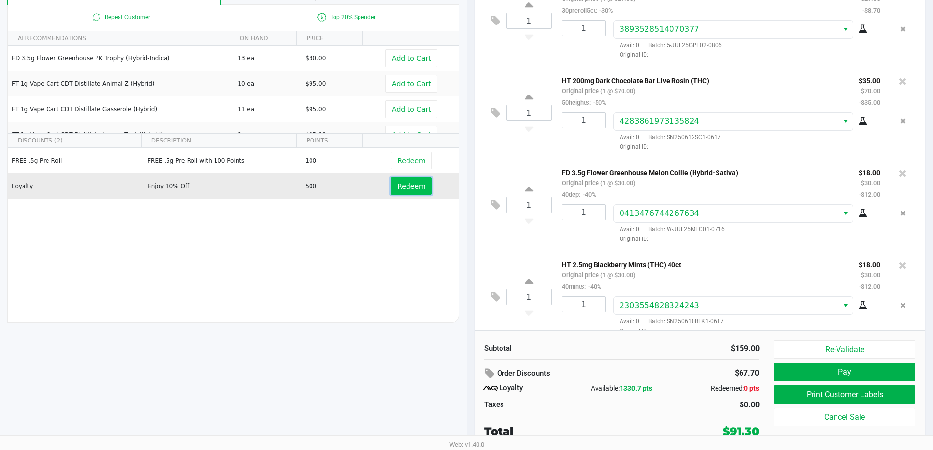
click at [412, 186] on span "Redeem" at bounding box center [411, 186] width 28 height 8
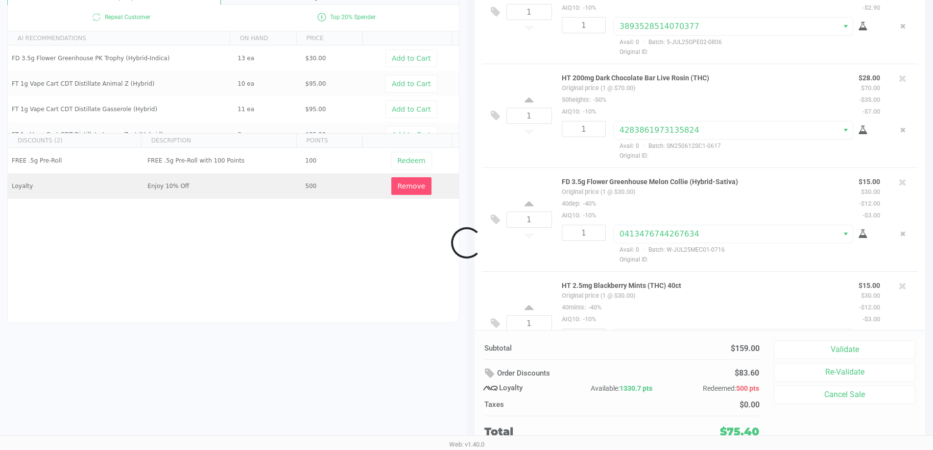
scroll to position [62, 0]
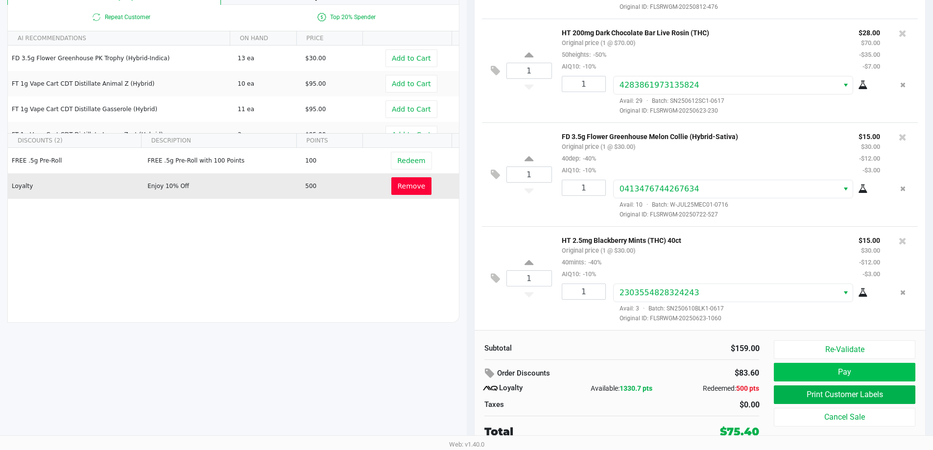
click at [828, 370] on button "Pay" at bounding box center [844, 372] width 141 height 19
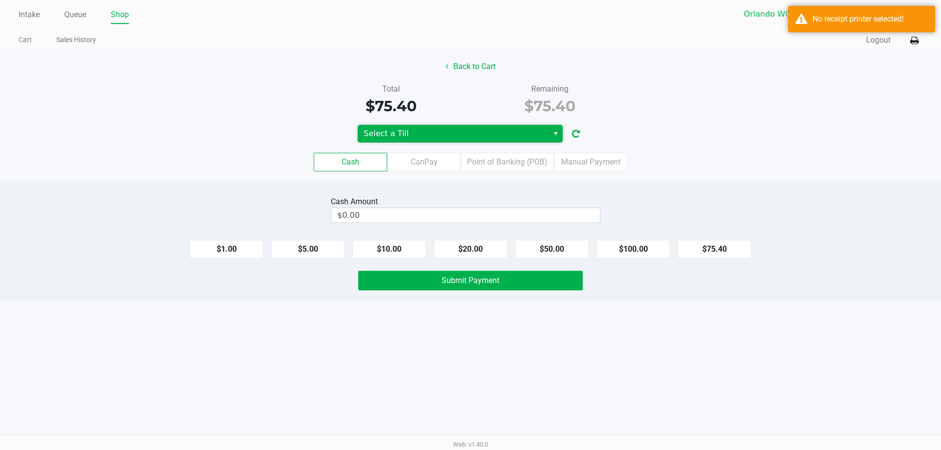
click at [527, 137] on span "Select a Till" at bounding box center [452, 134] width 179 height 12
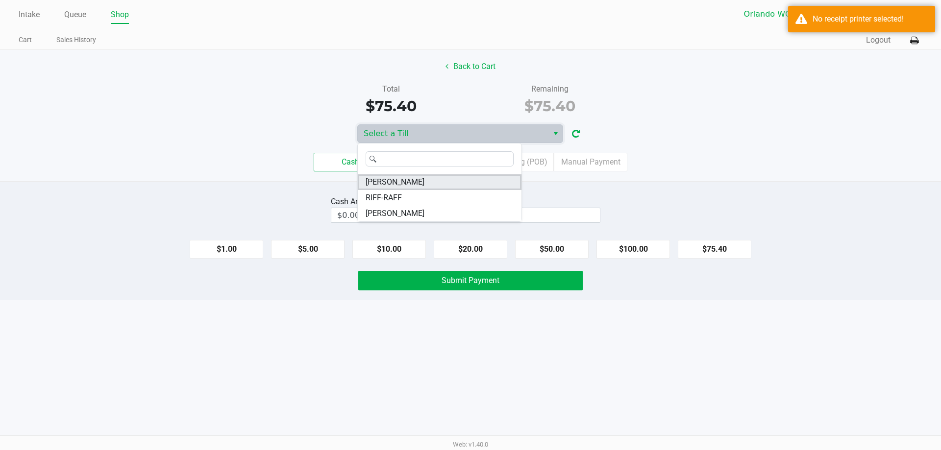
click at [429, 178] on li "RODNEY-ATKINS" at bounding box center [440, 182] width 164 height 16
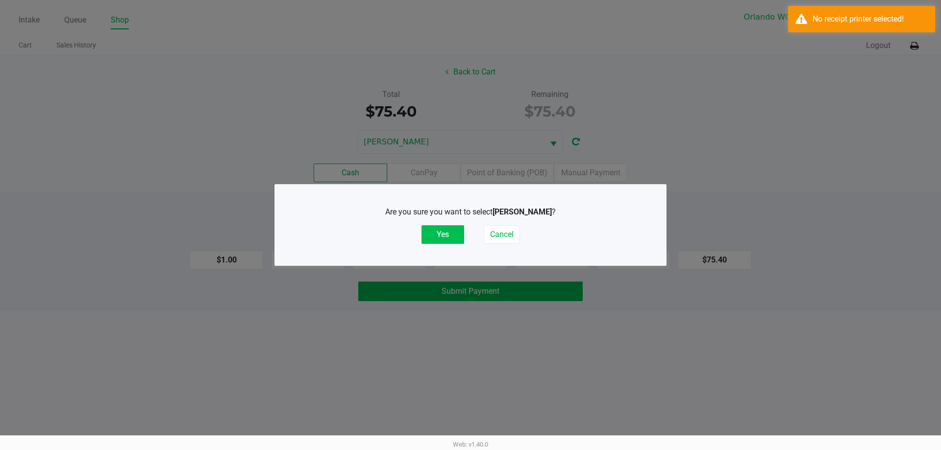
click at [443, 230] on button "Yes" at bounding box center [442, 234] width 43 height 19
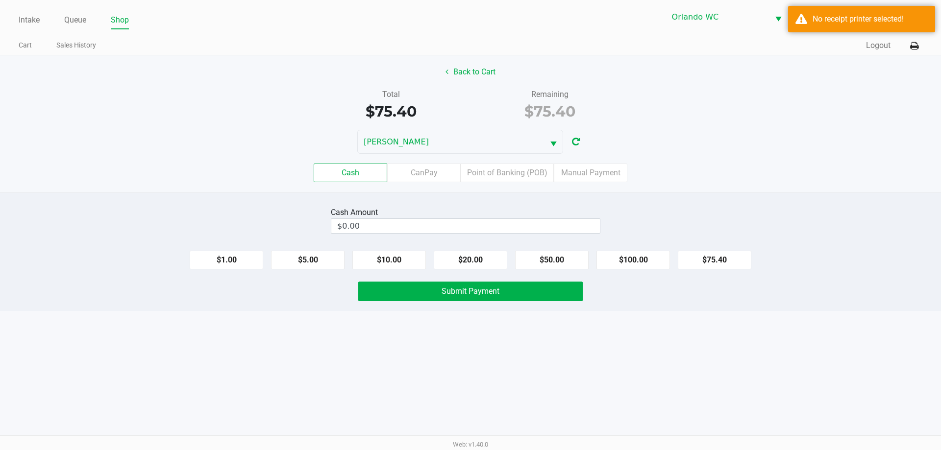
click at [660, 187] on div "Cash CanPay Point of Banking (POB) Manual Payment" at bounding box center [470, 173] width 955 height 38
click at [913, 48] on icon at bounding box center [914, 46] width 8 height 7
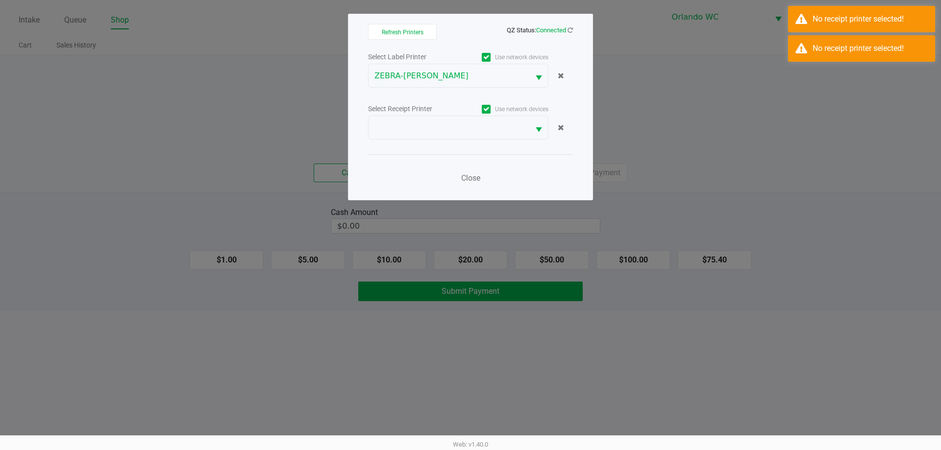
click at [530, 132] on button "Select" at bounding box center [538, 127] width 19 height 23
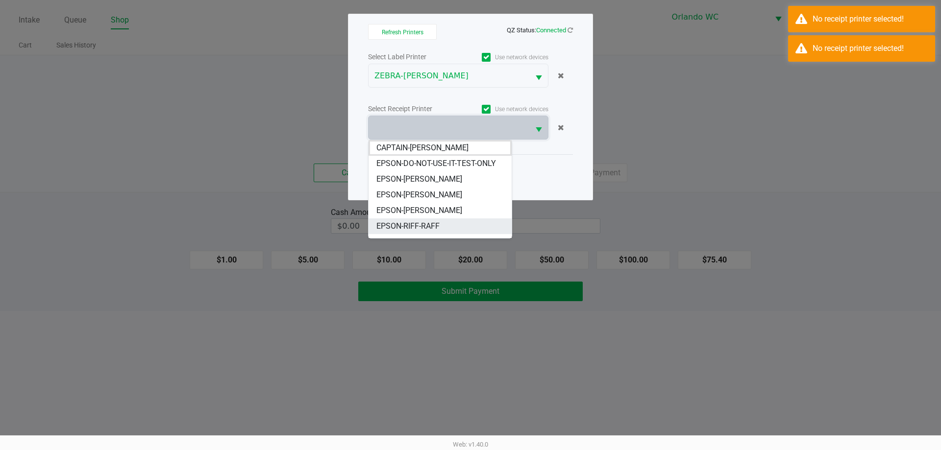
click at [443, 224] on li "EPSON-RIFF-RAFF" at bounding box center [439, 226] width 143 height 16
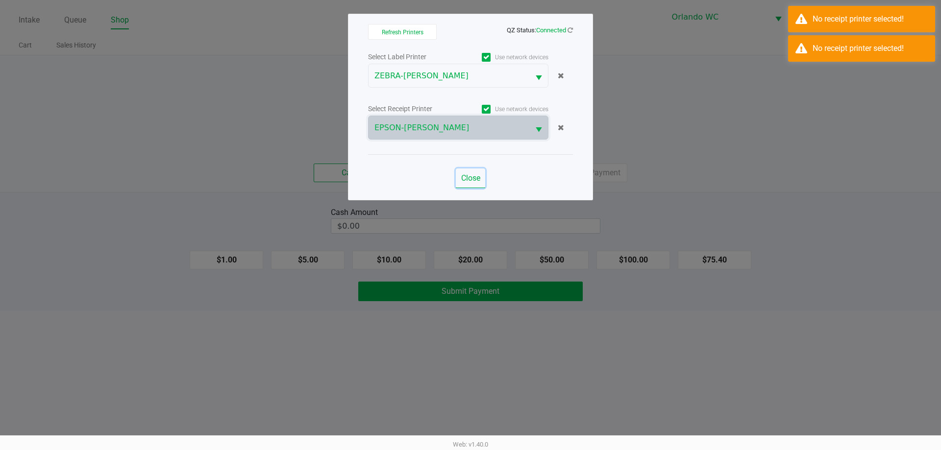
click at [476, 174] on span "Close" at bounding box center [470, 177] width 19 height 9
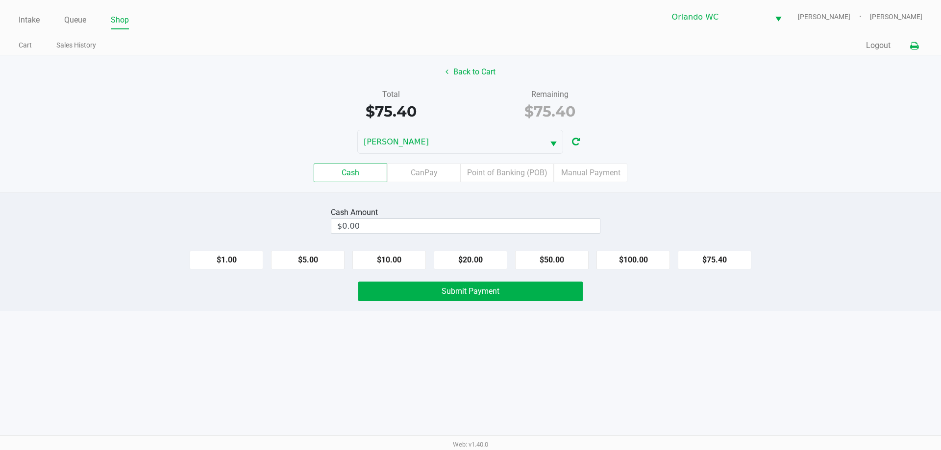
click at [416, 176] on label "CanPay" at bounding box center [423, 173] width 73 height 19
click at [0, 0] on 2 "CanPay" at bounding box center [0, 0] width 0 height 0
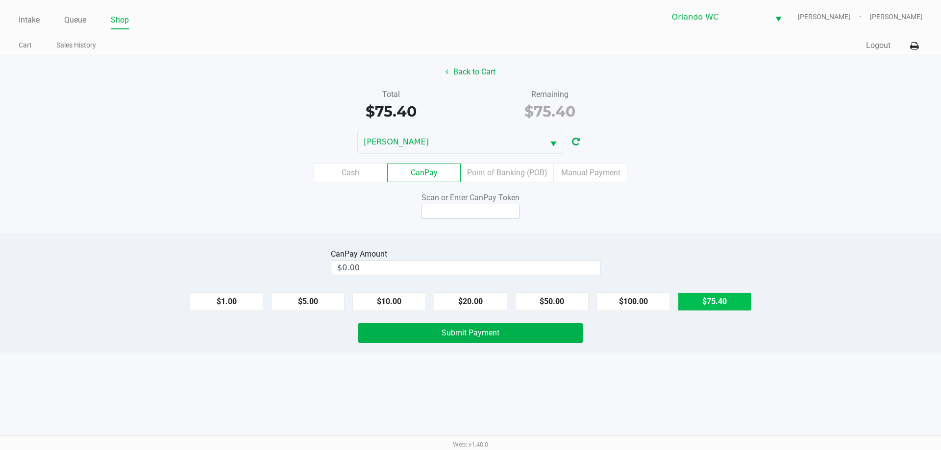
click at [727, 301] on button "$75.40" at bounding box center [713, 301] width 73 height 19
type input "$75.40"
click at [487, 206] on input at bounding box center [470, 211] width 98 height 15
type input "Q5436213X"
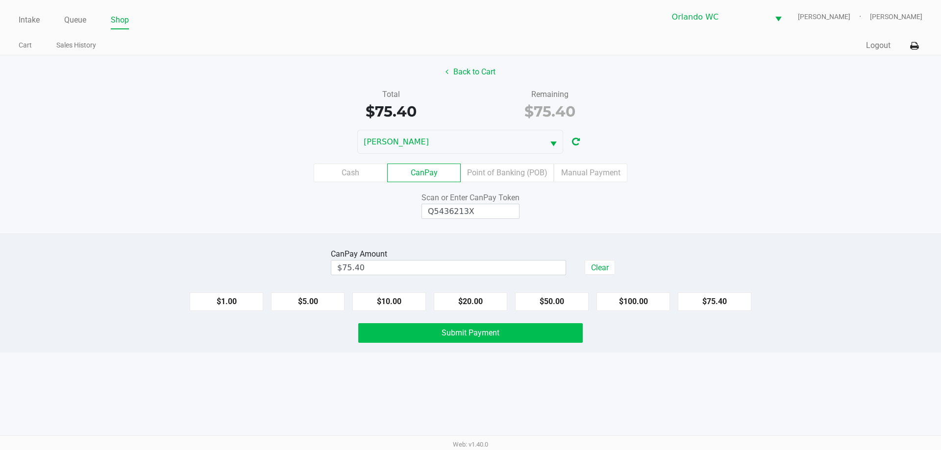
click at [468, 332] on span "Submit Payment" at bounding box center [470, 332] width 58 height 9
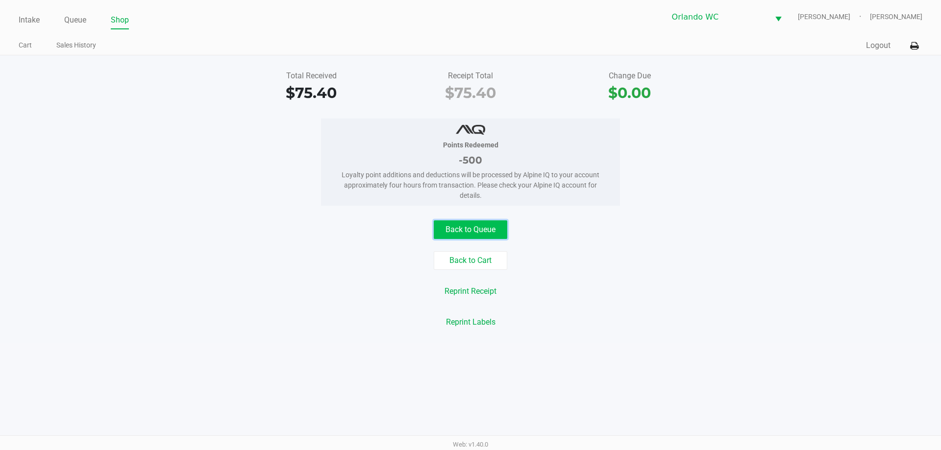
click at [489, 234] on button "Back to Queue" at bounding box center [470, 229] width 73 height 19
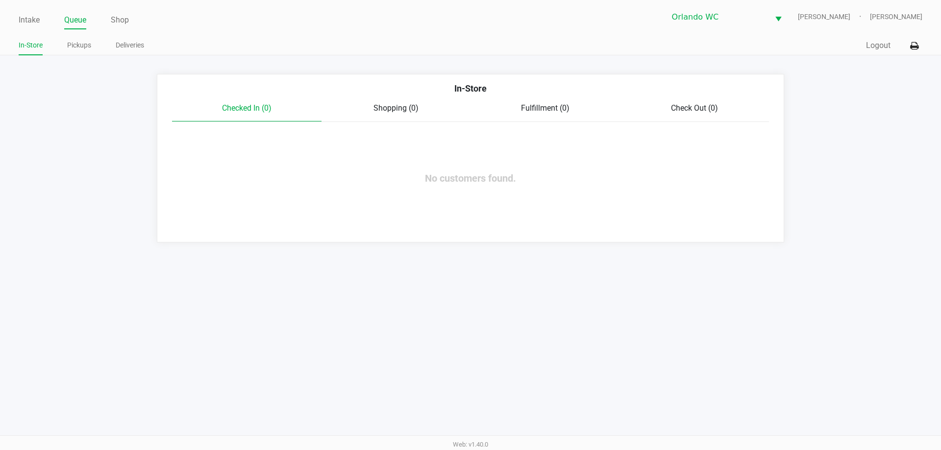
click at [884, 221] on app-queue-list "In-Store Checked In (0) Shopping (0) Fulfillment (0) Check Out (0) No customers…" at bounding box center [470, 158] width 941 height 169
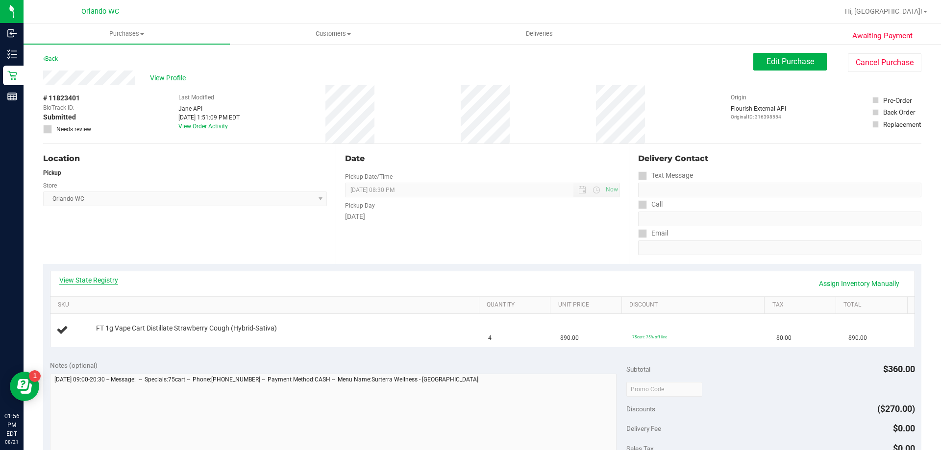
click at [105, 278] on link "View State Registry" at bounding box center [88, 280] width 59 height 10
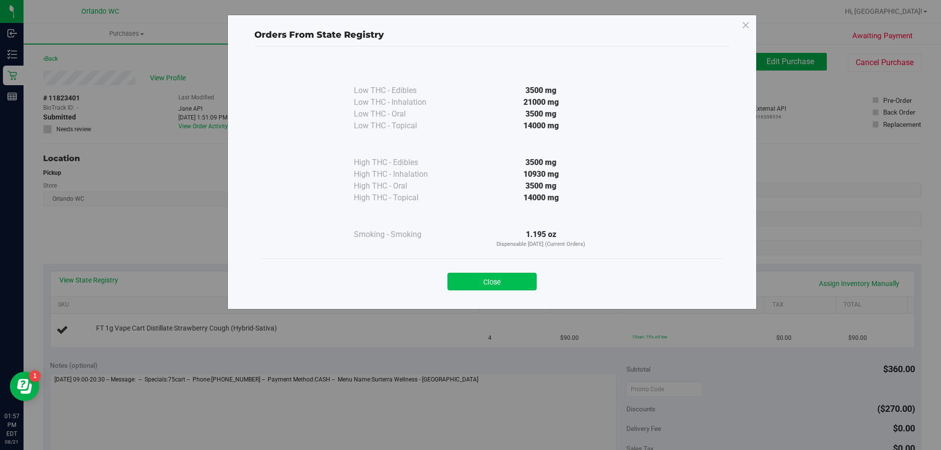
click at [526, 276] on button "Close" at bounding box center [491, 282] width 89 height 18
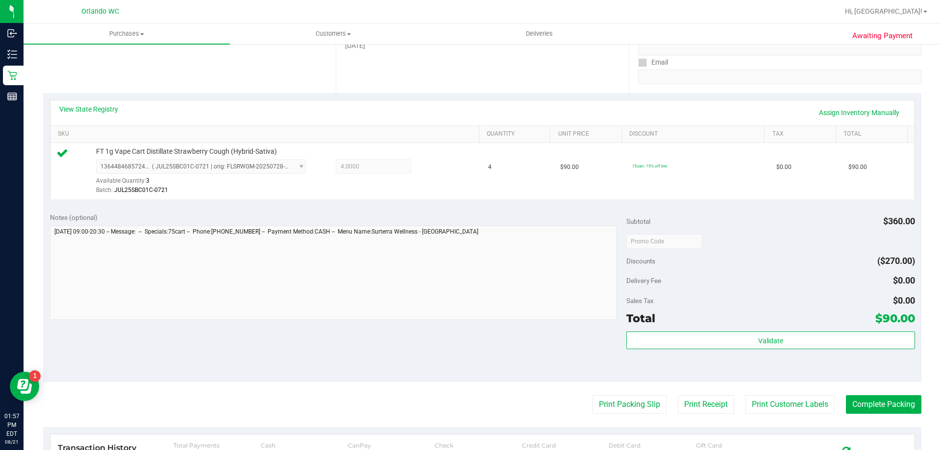
scroll to position [216, 0]
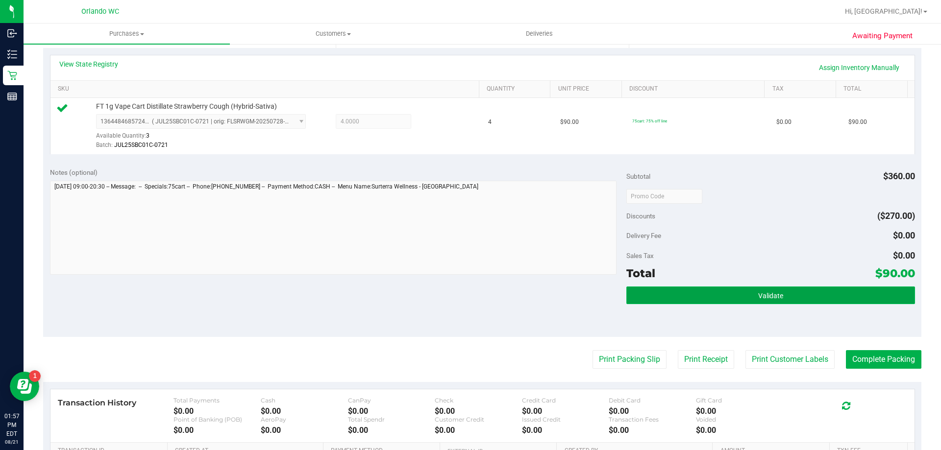
click at [791, 292] on button "Validate" at bounding box center [770, 296] width 288 height 18
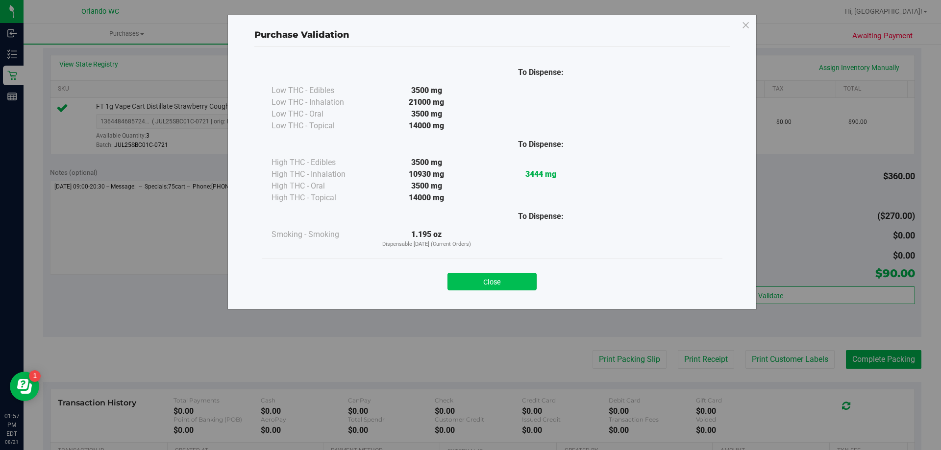
click at [501, 277] on button "Close" at bounding box center [491, 282] width 89 height 18
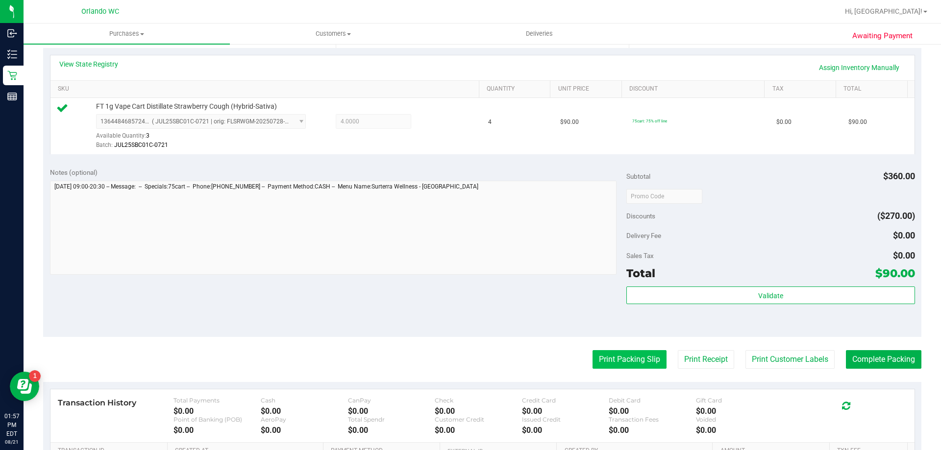
click at [618, 360] on button "Print Packing Slip" at bounding box center [629, 359] width 74 height 19
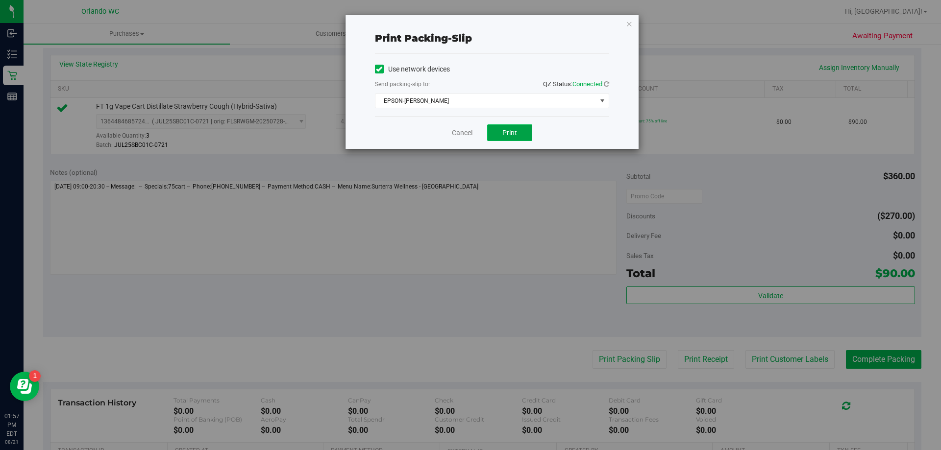
click at [506, 136] on span "Print" at bounding box center [509, 133] width 15 height 8
click at [453, 137] on link "Cancel" at bounding box center [462, 133] width 21 height 10
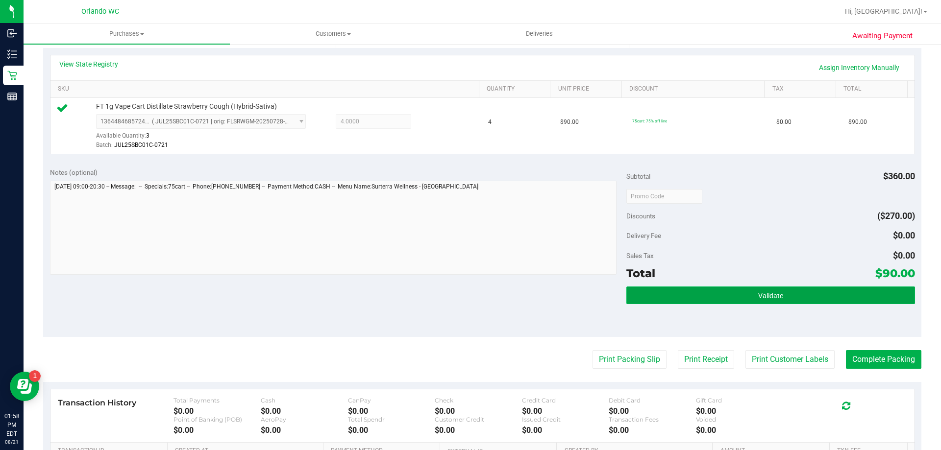
click at [836, 287] on button "Validate" at bounding box center [770, 296] width 288 height 18
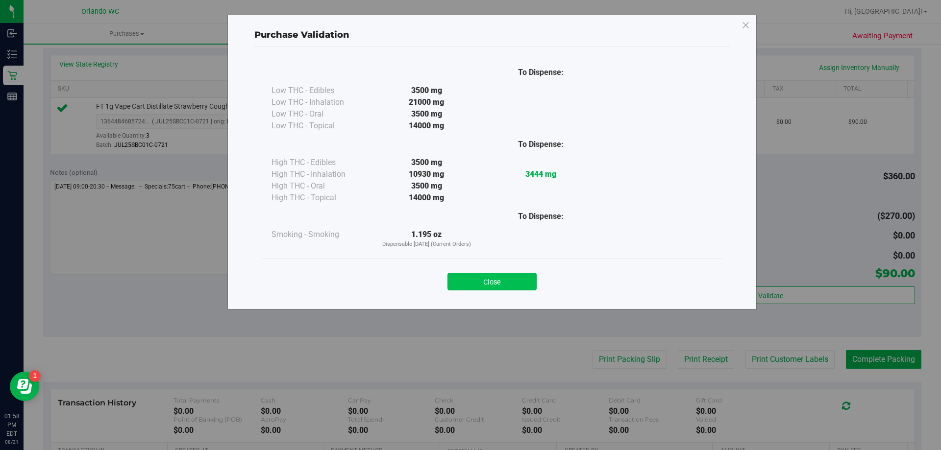
click at [520, 279] on button "Close" at bounding box center [491, 282] width 89 height 18
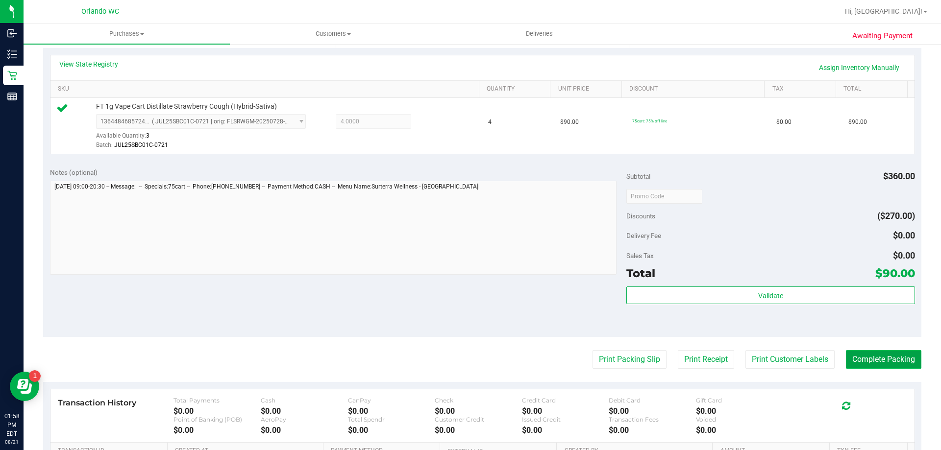
click at [871, 361] on button "Complete Packing" at bounding box center [883, 359] width 75 height 19
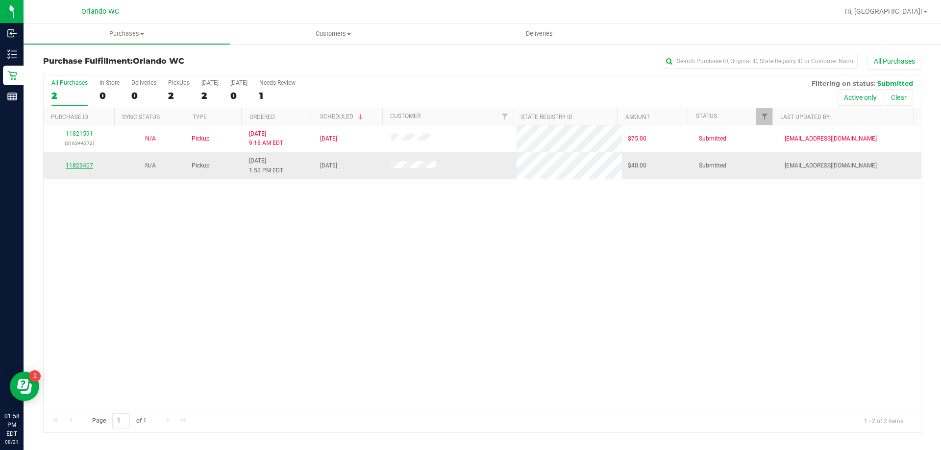
click at [72, 166] on link "11823407" at bounding box center [79, 165] width 27 height 7
